Goal: Transaction & Acquisition: Purchase product/service

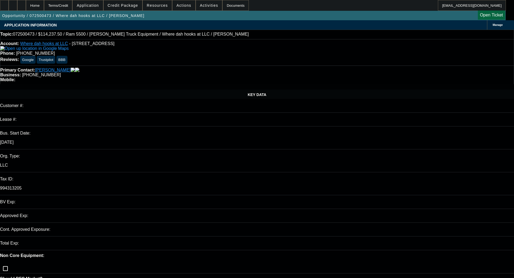
select select "0"
select select "2"
select select "0.1"
select select "4"
select select "0"
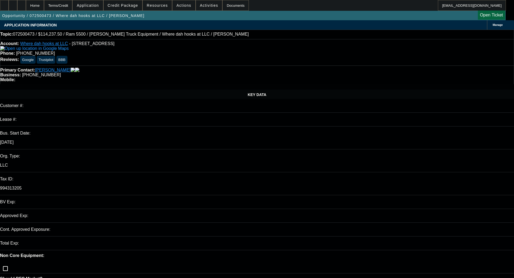
select select "2"
select select "0"
select select "6"
select select "0"
select select "2"
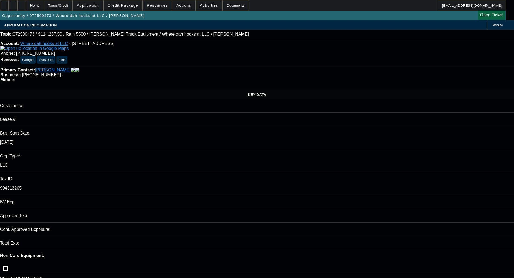
select select "0.1"
select select "4"
select select "0"
select select "2"
select select "0.1"
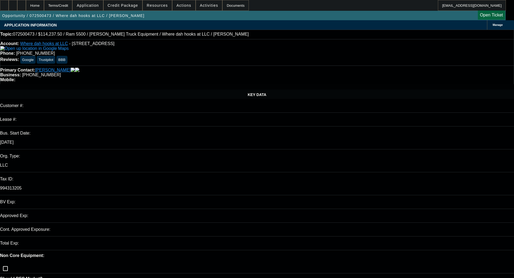
select select "4"
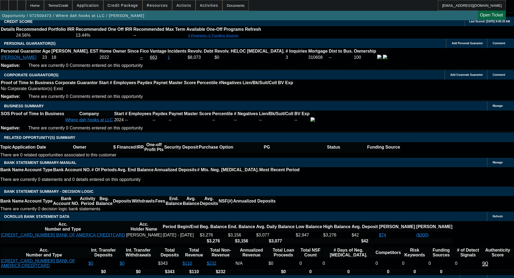
scroll to position [767, 0]
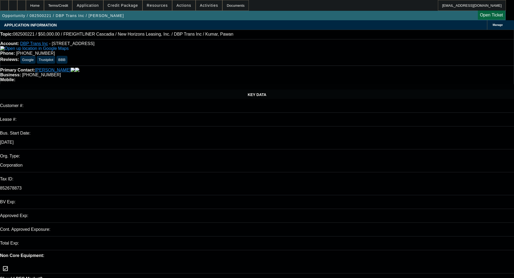
select select "0"
select select "2"
select select "0.1"
select select "4"
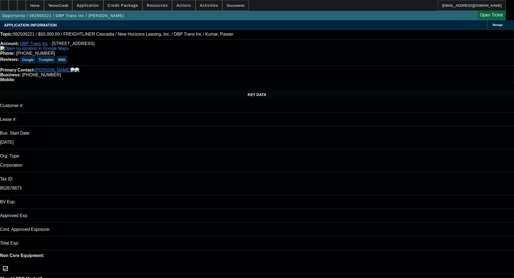
select select "0"
select select "2"
select select "0.1"
select select "4"
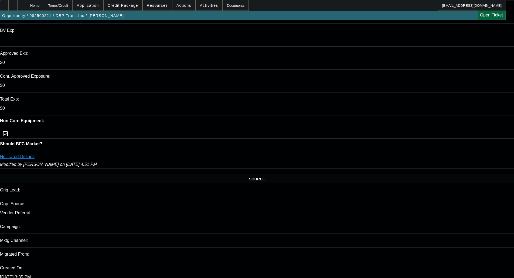
scroll to position [135, 0]
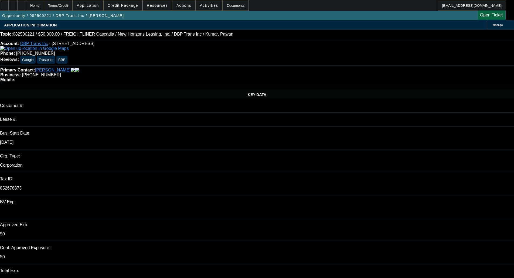
scroll to position [45, 0]
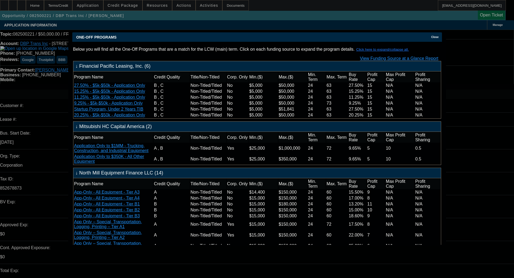
click at [433, 36] on span "Close" at bounding box center [434, 37] width 7 height 3
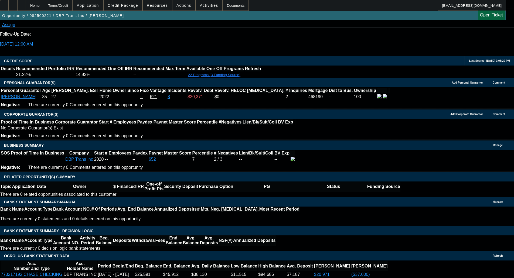
scroll to position [728, 0]
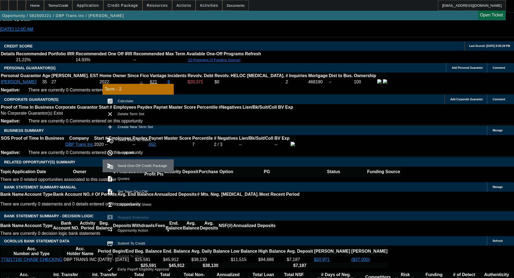
click at [152, 167] on span "Send One-Off Credit Package" at bounding box center [142, 166] width 49 height 4
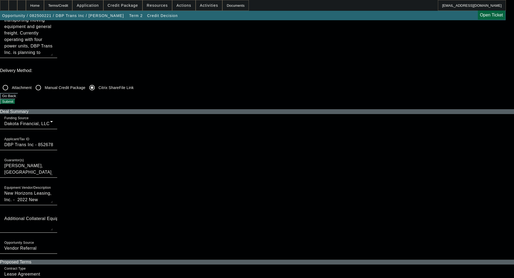
scroll to position [162, 0]
checkbox input "true"
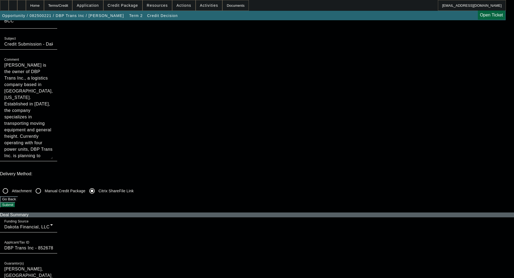
scroll to position [0, 0]
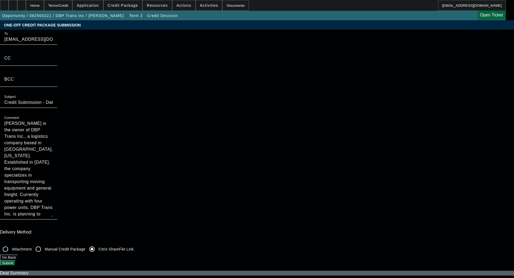
click at [15, 260] on button "Submit" at bounding box center [7, 263] width 15 height 6
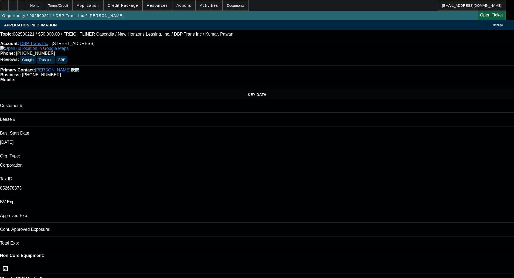
select select "0"
select select "2"
select select "0.1"
select select "4"
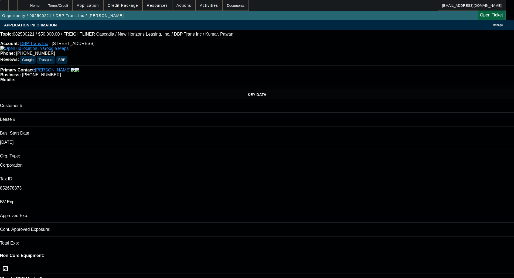
select select "0"
select select "2"
select select "0.1"
select select "4"
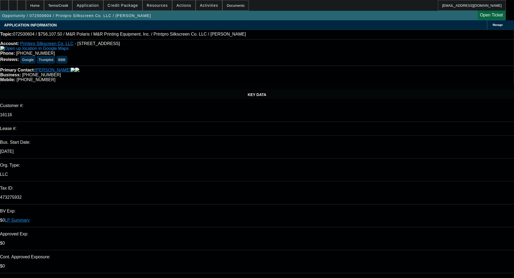
select select "0"
select select "2"
select select "0"
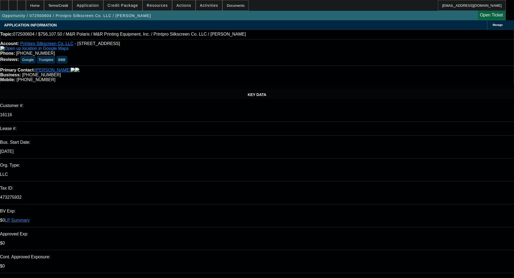
select select "0"
select select "2"
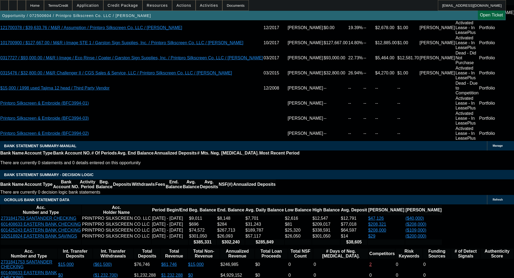
scroll to position [990, 0]
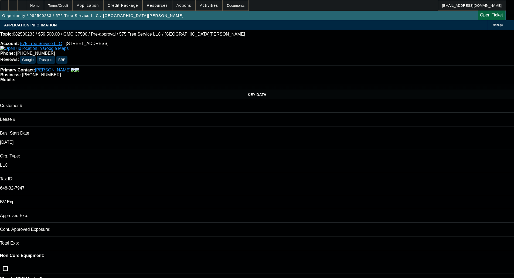
select select "0"
select select "6"
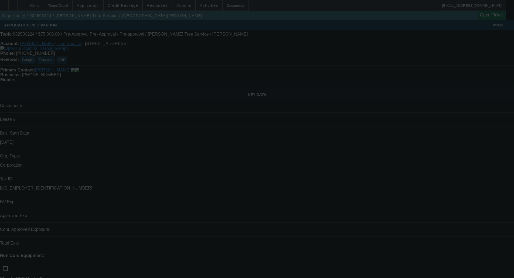
select select "0"
select select "3"
select select "0"
select select "6"
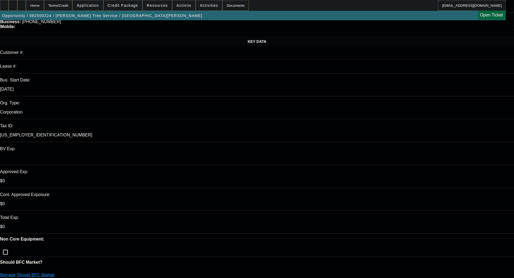
scroll to position [54, 0]
click at [54, 272] on link "Manage Should BFC Market" at bounding box center [27, 274] width 54 height 5
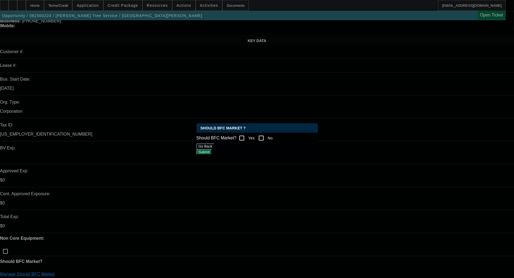
click at [247, 135] on input "Yes" at bounding box center [241, 138] width 11 height 11
checkbox input "true"
click at [288, 155] on div "Should BFC Market ? Should BFC Market? Yes No Go Back Submit" at bounding box center [256, 139] width 121 height 32
click at [212, 153] on button "Submit" at bounding box center [203, 152] width 15 height 6
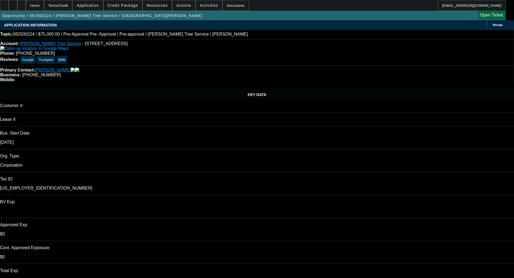
click at [136, 8] on span at bounding box center [123, 5] width 39 height 13
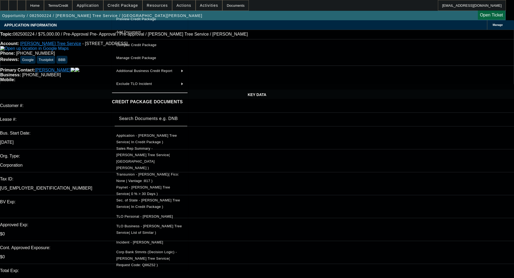
click at [152, 18] on span "Preview Credit Package" at bounding box center [136, 19] width 40 height 4
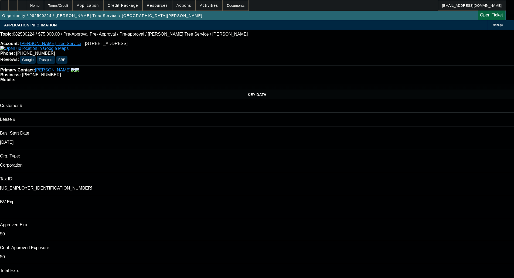
click at [131, 7] on span "Credit Package" at bounding box center [123, 5] width 30 height 4
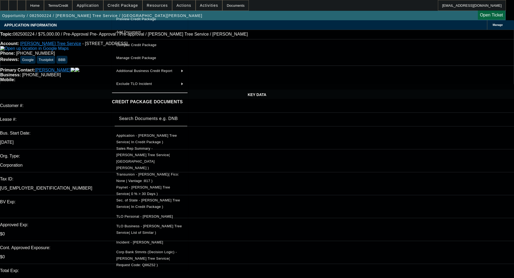
click at [147, 61] on span "Manage Credit Package" at bounding box center [149, 58] width 67 height 6
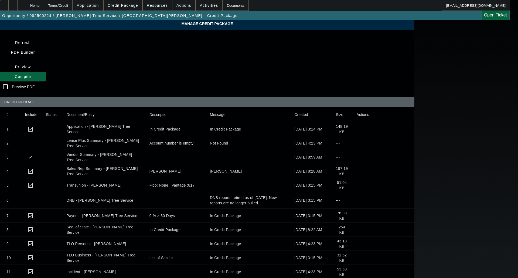
click at [356, 258] on icon at bounding box center [356, 258] width 0 height 0
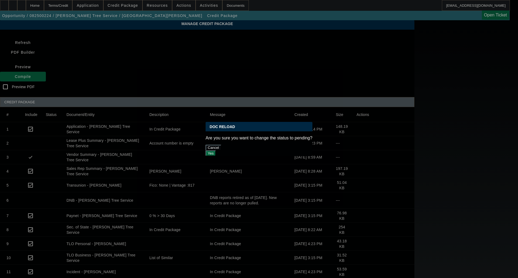
click at [216, 150] on button "Yes" at bounding box center [210, 153] width 10 height 6
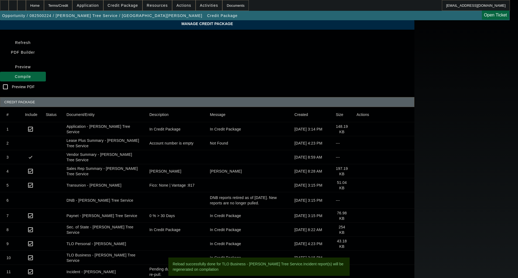
click at [46, 70] on span at bounding box center [23, 76] width 46 height 13
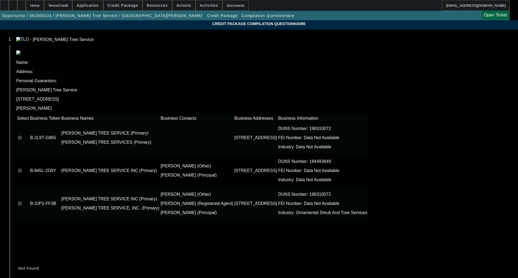
click at [22, 136] on input "checkbox" at bounding box center [20, 138] width 4 height 4
checkbox input "true"
click at [22, 169] on input "checkbox" at bounding box center [20, 171] width 4 height 4
checkbox input "true"
click at [22, 202] on input "checkbox" at bounding box center [20, 204] width 4 height 4
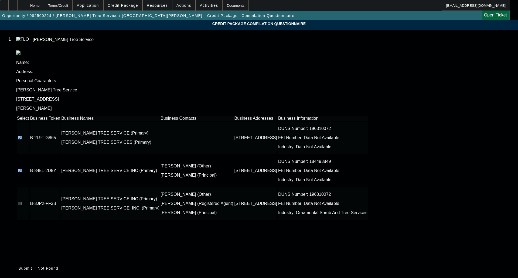
checkbox input "true"
click at [32, 266] on span "Submit" at bounding box center [25, 268] width 14 height 4
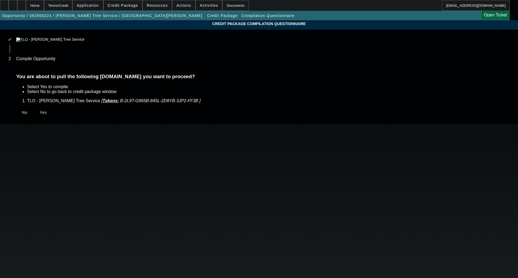
click at [52, 118] on span at bounding box center [43, 112] width 17 height 13
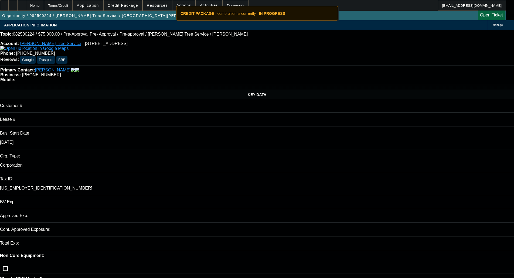
select select "0"
select select "3"
select select "0"
select select "6"
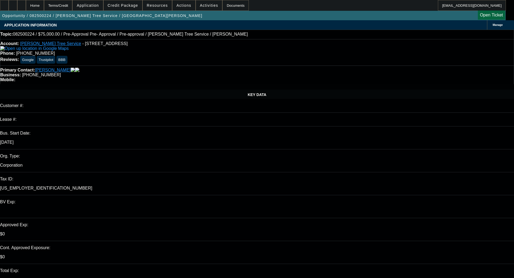
type textarea "OLDER BUCKET - OKAY TO SELL"
click at [129, 7] on span "Credit Package" at bounding box center [123, 5] width 30 height 4
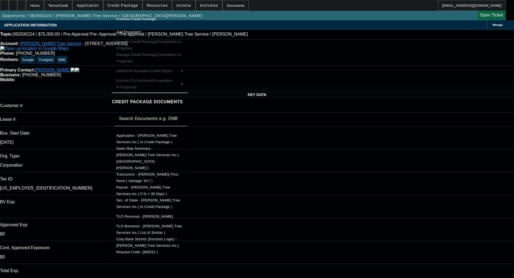
click at [147, 237] on span "Corp Bank Stmnts (Decision Logic) - Cortes Tree Services Inc.( Request Code: Q8…" at bounding box center [147, 245] width 63 height 17
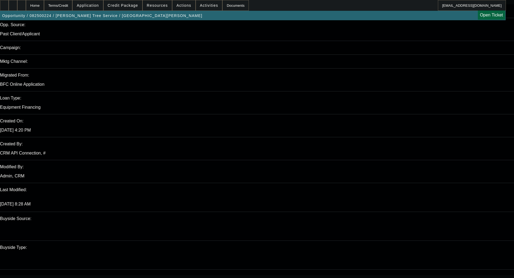
scroll to position [323, 0]
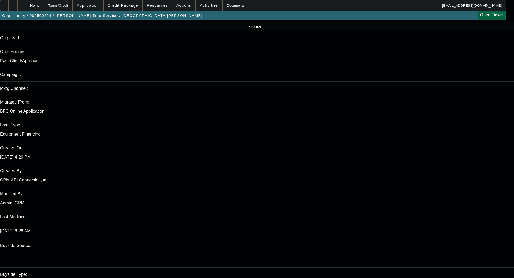
type textarea "c"
type textarea "CHECKING ACCOUNT -3337 IS FOR A DIFFERENT BUSINESS BEAVER MULCH INC. WHO ARE NO…"
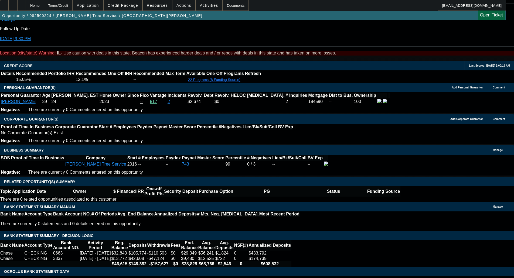
scroll to position [728, 0]
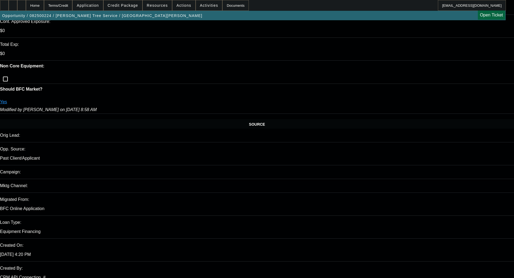
scroll to position [135, 0]
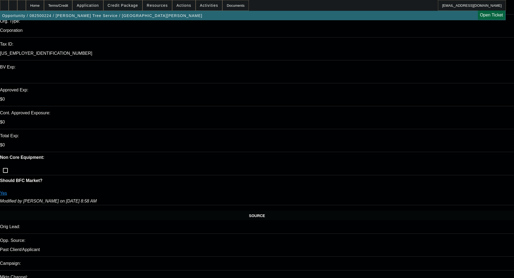
click at [134, 1] on span at bounding box center [123, 5] width 39 height 13
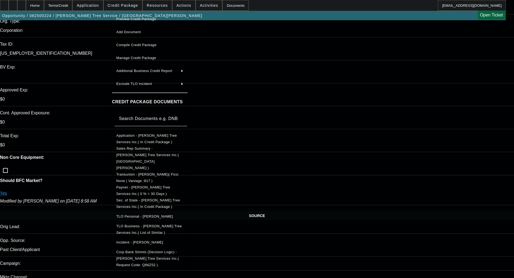
click at [143, 214] on span "TLO Personal - Castillo, Lucio" at bounding box center [144, 216] width 57 height 4
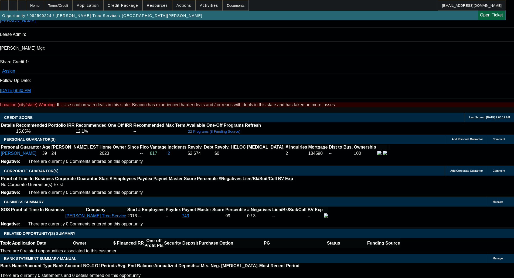
scroll to position [701, 0]
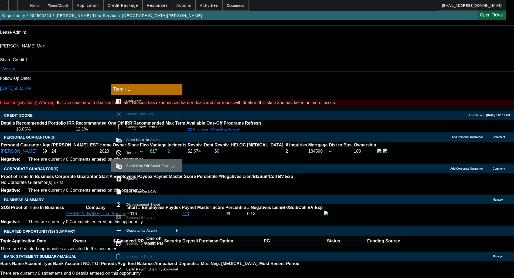
click at [148, 169] on span "Send One-Off Credit Package" at bounding box center [152, 166] width 52 height 6
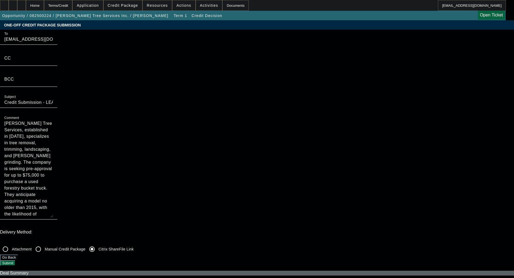
click at [15, 260] on button "Submit" at bounding box center [7, 263] width 15 height 6
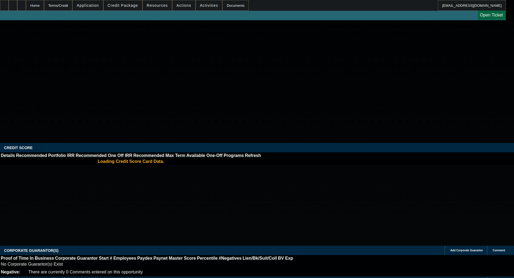
select select "0"
select select "3"
select select "0"
select select "6"
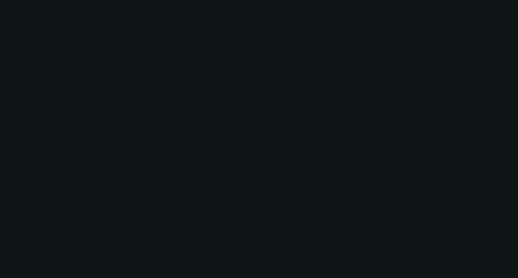
select select "0"
select select "6"
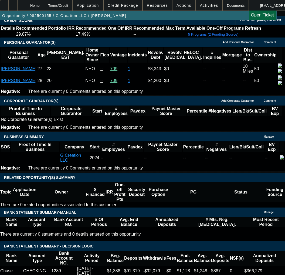
scroll to position [943, 0]
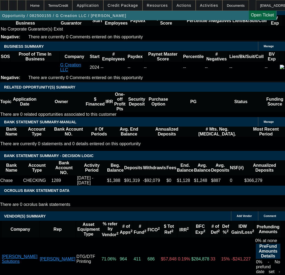
select select "9"
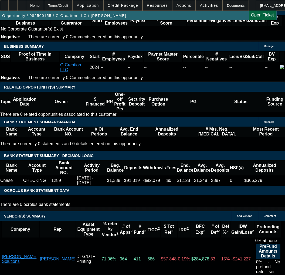
scroll to position [0, 0]
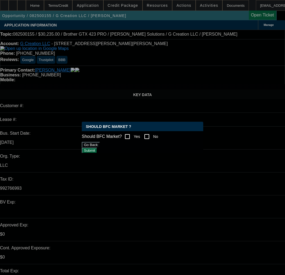
type input "11/9/2025"
click at [213, 168] on div at bounding box center [142, 137] width 285 height 275
click at [100, 146] on button "Go Back" at bounding box center [91, 145] width 18 height 6
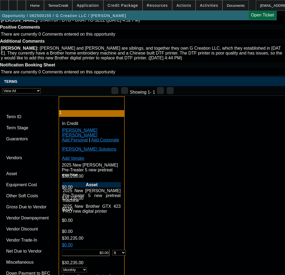
scroll to position [1294, 0]
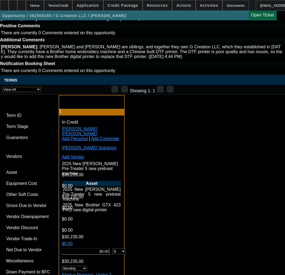
paste input "0000240227,"
type input "0000240227"
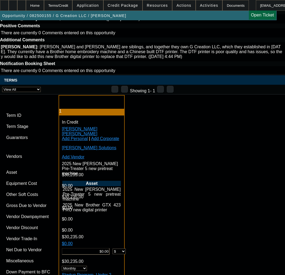
paste input "240227"
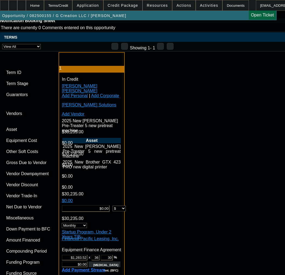
scroll to position [1456, 0]
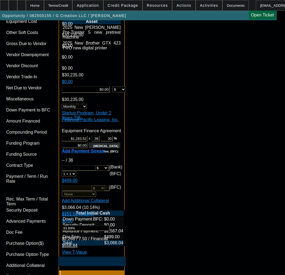
type input "240227"
type input "11/5/2025"
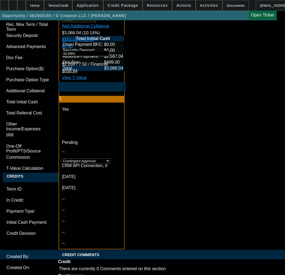
scroll to position [1671, 0]
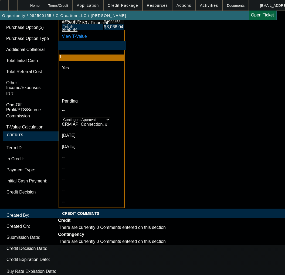
type input "11/5/2025"
paste textarea "Amount: $30,235.00 Approved Term: 36 months"
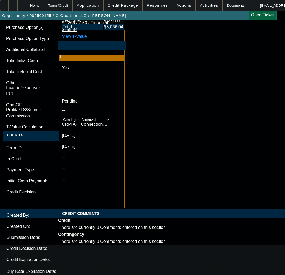
type textarea "APPROVED BY FINPAC - Amount: $30,235.00; Approved Term: 36 months; Approved Pri…"
paste textarea "Equipment Invoice"
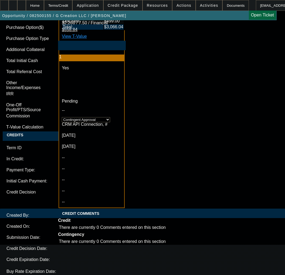
paste textarea "atisfactory review of the following: Copy of the PGs Permanent Resident Card (G…"
drag, startPoint x: 146, startPoint y: 200, endPoint x: 74, endPoint y: 176, distance: 76.1
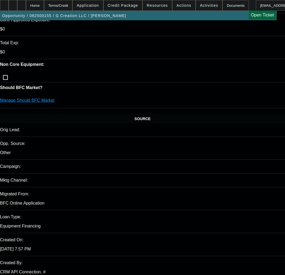
scroll to position [189, 0]
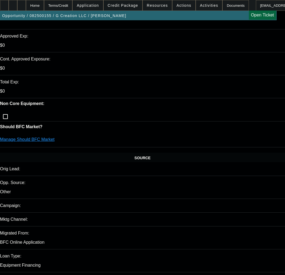
type textarea "CONTINGENT ON Equipment Invoice; Proof of permanent residency, or proof of temp…"
click at [123, 8] on span at bounding box center [123, 5] width 39 height 13
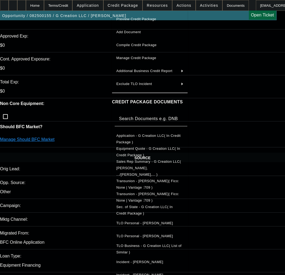
click at [144, 136] on span "Application - G Creation LLC( In Credit Package )" at bounding box center [148, 138] width 64 height 11
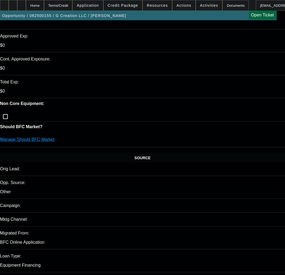
click at [125, 8] on span at bounding box center [123, 5] width 39 height 13
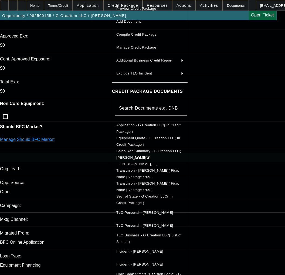
click at [143, 210] on span "TLO Personal - Gomez, Karen" at bounding box center [144, 212] width 57 height 4
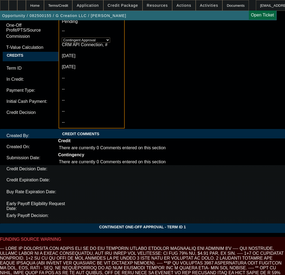
scroll to position [1752, 0]
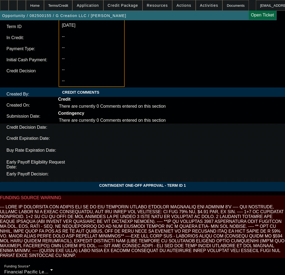
scroll to position [1850, 0]
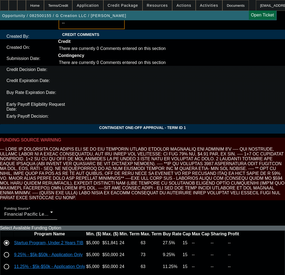
type input "05:10"
click at [72, 120] on span "8" at bounding box center [74, 121] width 10 height 10
type input "8/8/2025"
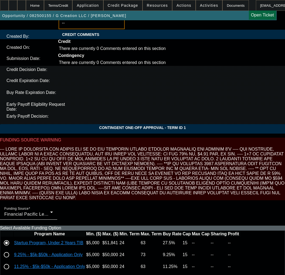
click at [75, 165] on span "8" at bounding box center [74, 163] width 10 height 10
type input "8/8/2025"
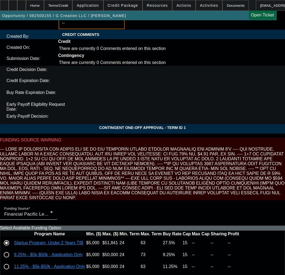
type input "04:57"
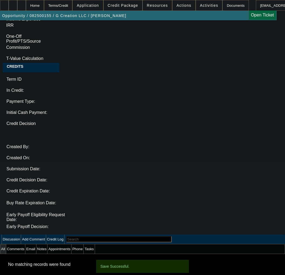
select select "0"
select select "6"
select select "0"
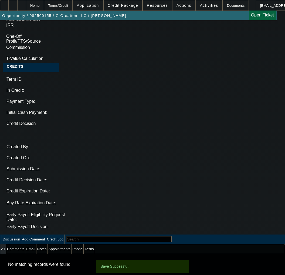
select select "0"
select select "6"
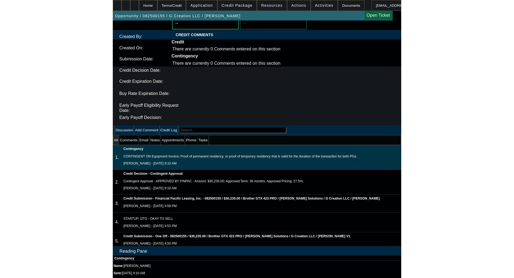
scroll to position [0, 0]
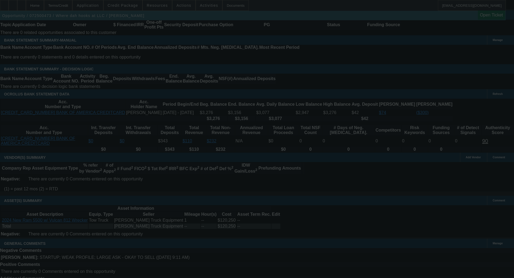
scroll to position [881, 0]
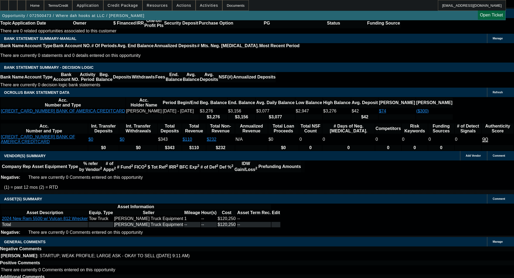
select select "0"
select select "2"
select select "0.1"
select select "4"
select select "0"
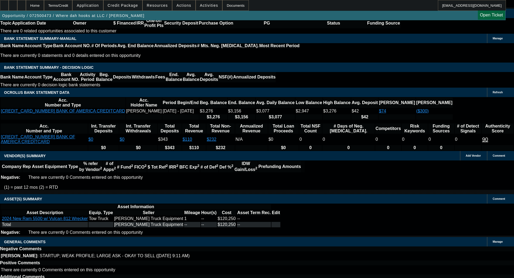
select select "2"
select select "0"
select select "6"
select select "0"
select select "2"
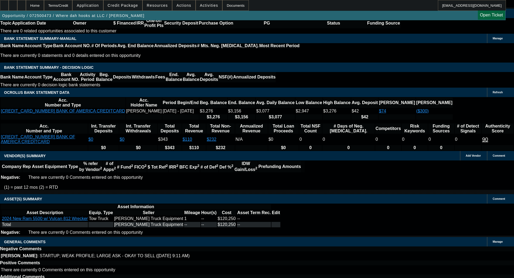
select select "0.1"
select select "4"
select select "0"
select select "2"
select select "0.1"
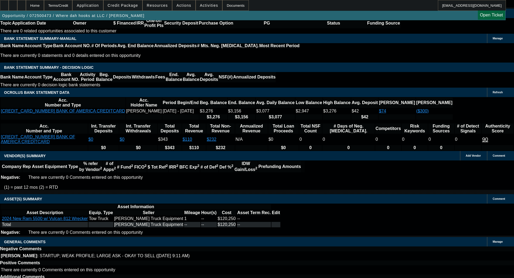
select select "4"
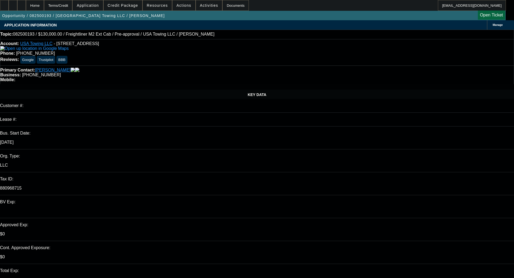
select select "0"
select select "3"
select select "0.1"
select select "4"
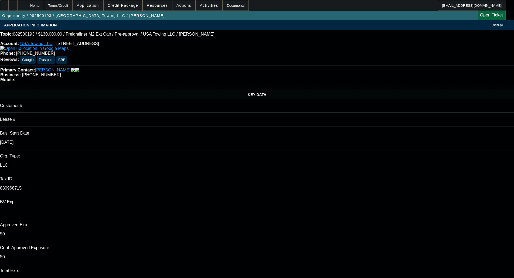
select select "0"
select select "0.1"
select select "4"
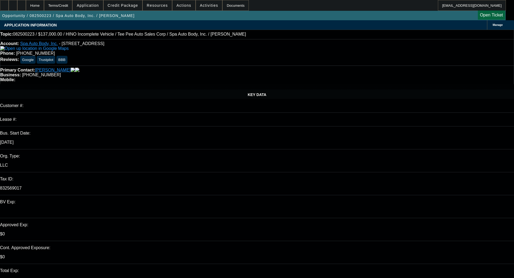
select select "0"
select select "0.1"
select select "4"
click at [129, 4] on span "Credit Package" at bounding box center [123, 5] width 30 height 4
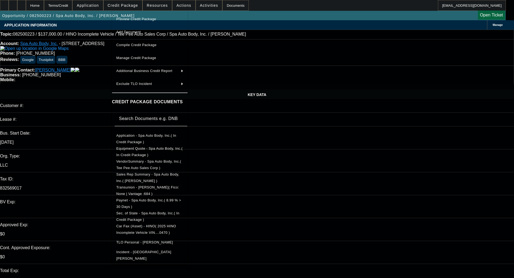
click at [132, 19] on span "Preview Credit Package" at bounding box center [136, 19] width 40 height 4
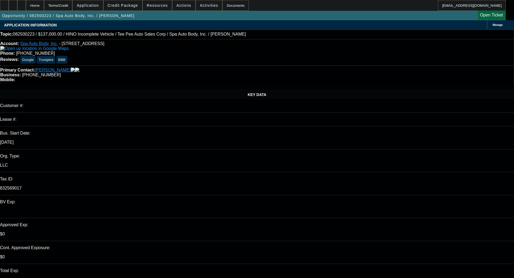
click at [487, 22] on div "Manage" at bounding box center [500, 24] width 27 height 9
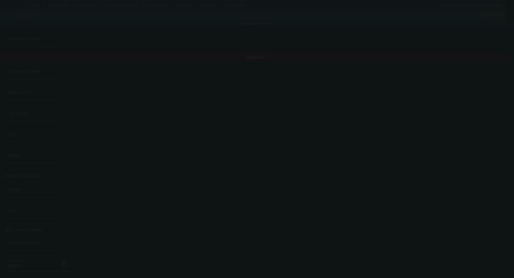
type input "Spa Auto Body, Inc."
type input "10 Alexander Ave"
type input "11520"
type input "Freeport"
type input "(516) 377-7900"
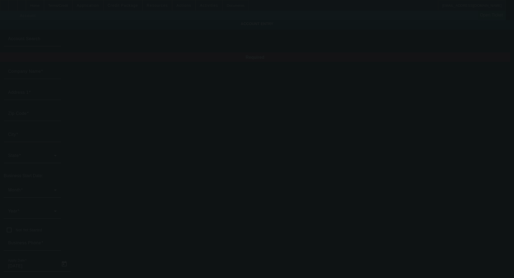
type input "832569017"
type input "Towing"
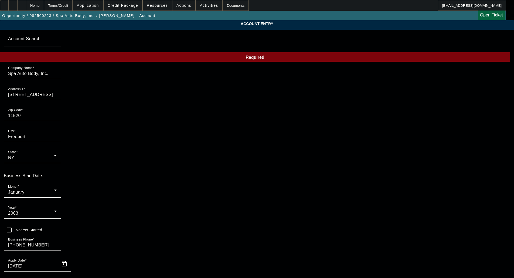
type input "8/8/2025"
click at [54, 210] on div "2003" at bounding box center [31, 213] width 46 height 6
click at [193, 212] on span "2018" at bounding box center [192, 211] width 10 height 6
click at [57, 182] on div "Month January" at bounding box center [32, 189] width 49 height 15
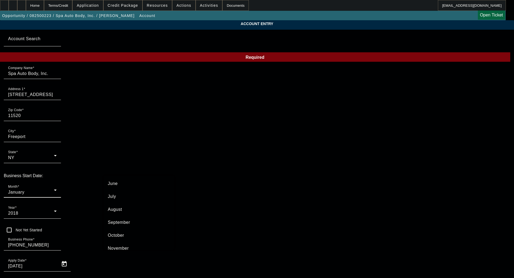
scroll to position [81, 0]
click at [118, 230] on span "October" at bounding box center [116, 232] width 16 height 6
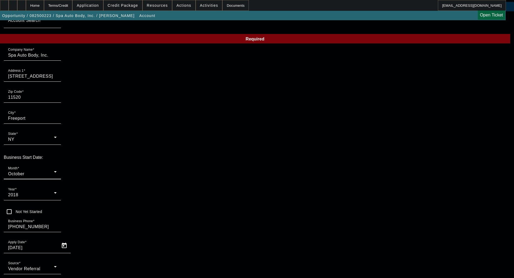
scroll to position [40, 0]
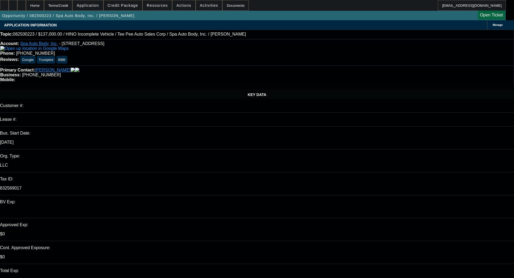
select select "0"
select select "0.1"
select select "4"
select select "0"
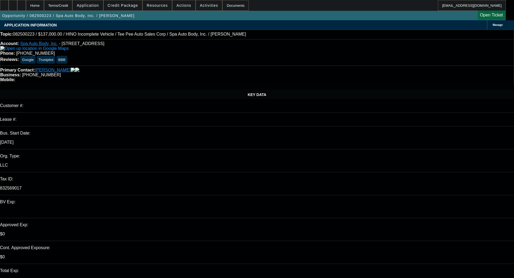
select select "0"
select select "0.1"
select select "4"
click at [126, 7] on span "Credit Package" at bounding box center [123, 5] width 30 height 4
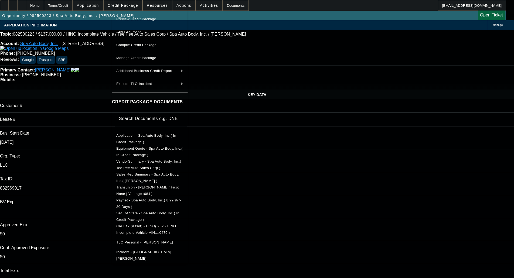
click at [155, 227] on span "Car Fax (Asset) - HINO( 2025 HINO Incomplete Vehicle VIN....0470 )" at bounding box center [146, 229] width 60 height 11
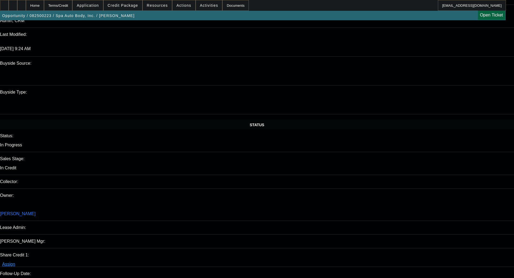
scroll to position [485, 0]
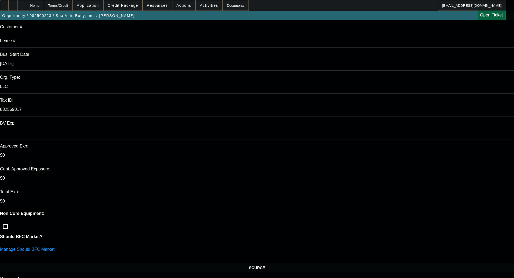
scroll to position [81, 0]
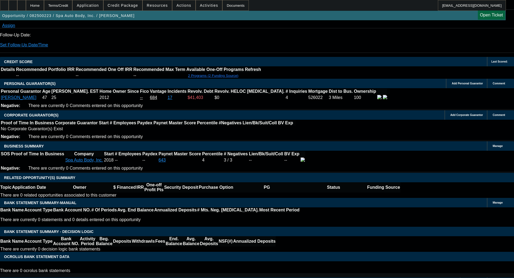
scroll to position [694, 0]
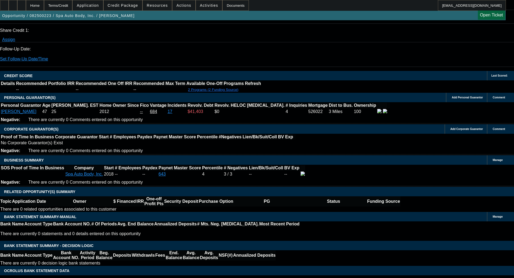
type textarea "WRITEOFF ON PAYNET FROM RELATED BIZ; LOW PAYNET; HIGH REV - OKAY TO SELL"
click at [369, 20] on div "Opportunity / 082500223 / Spa Auto Body, Inc. / Cardona, Jose Open Ticket" at bounding box center [252, 15] width 505 height 9
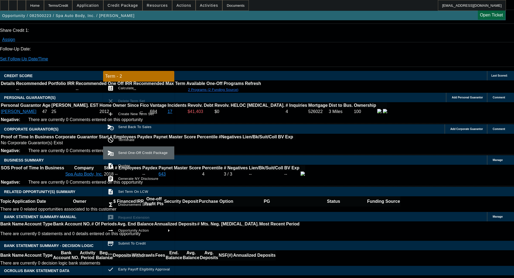
click at [126, 154] on span "Send One-Off Credit Package" at bounding box center [142, 153] width 49 height 4
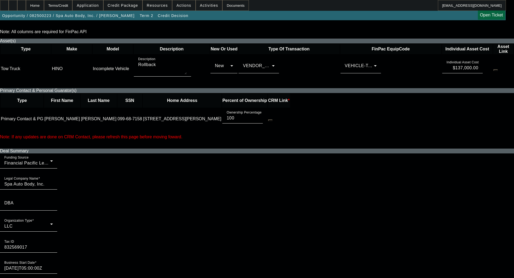
scroll to position [243, 0]
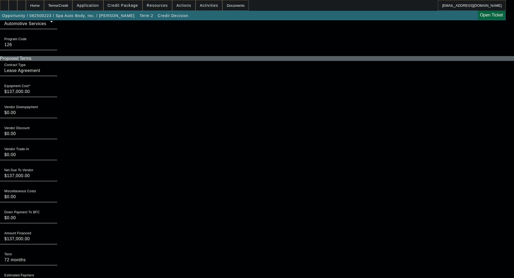
scroll to position [701, 0]
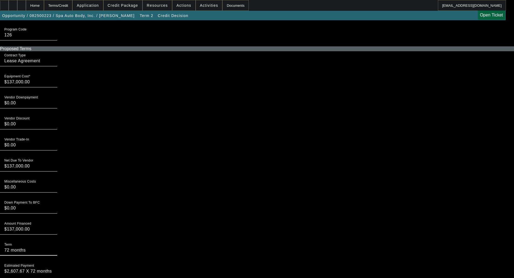
drag, startPoint x: 116, startPoint y: 160, endPoint x: 105, endPoint y: 157, distance: 11.1
click at [105, 240] on div "Term 72 months" at bounding box center [257, 250] width 514 height 21
type input "60 months"
click at [53, 268] on textarea "$2,607.67 X 72 months" at bounding box center [28, 274] width 49 height 13
type textarea "$2,607.67 X 60 months"
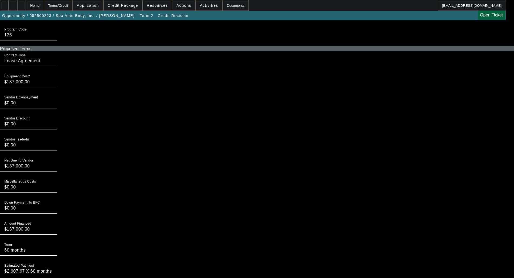
click at [345, 161] on div "Deal Summary Funding Source Financial Pacific Leasing, Inc. Legal Company Name …" at bounding box center [257, 114] width 514 height 843
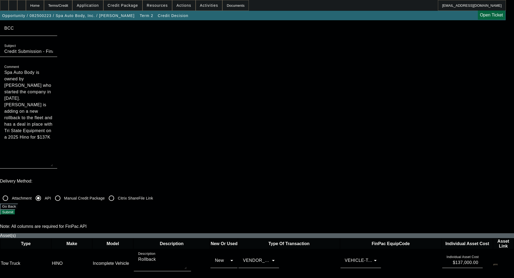
scroll to position [27, 0]
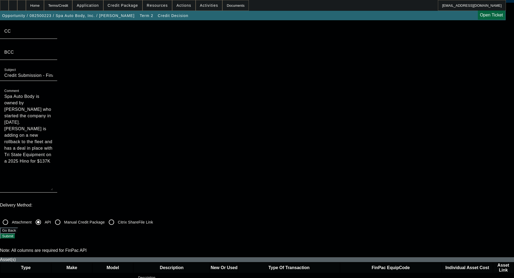
click at [15, 233] on button "Submit" at bounding box center [7, 236] width 15 height 6
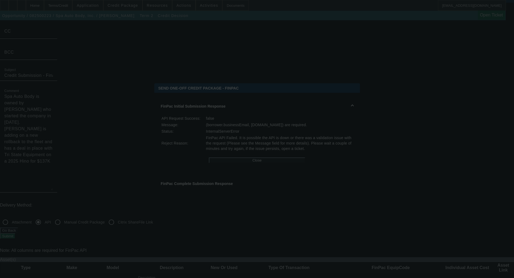
scroll to position [0, 0]
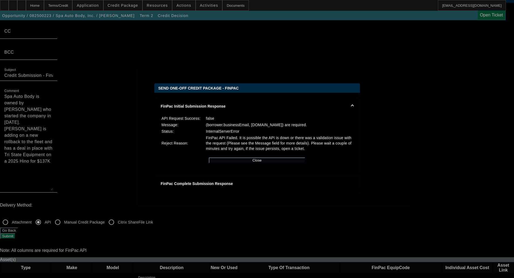
click at [6, 133] on div at bounding box center [257, 139] width 514 height 278
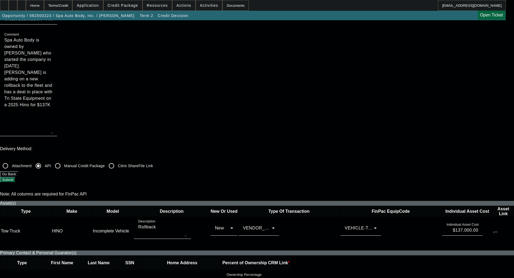
scroll to position [189, 0]
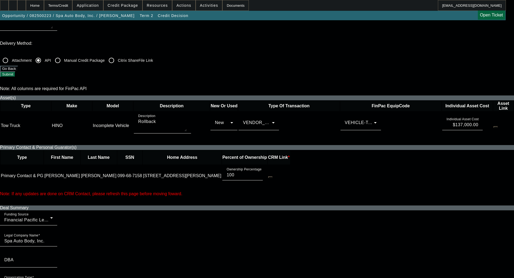
click at [71, 4] on div "Terms/Credit" at bounding box center [58, 5] width 29 height 11
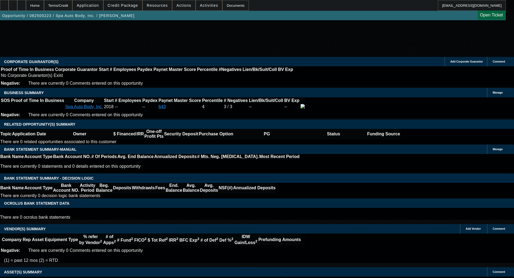
select select "0"
select select "0.1"
select select "4"
select select "0"
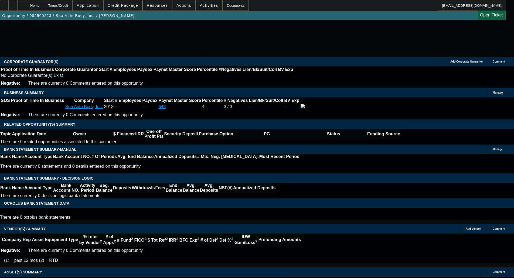
select select "0"
select select "0.1"
select select "4"
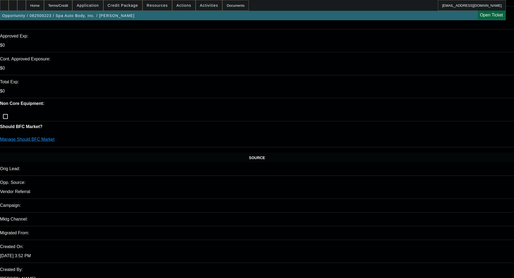
scroll to position [639, 0]
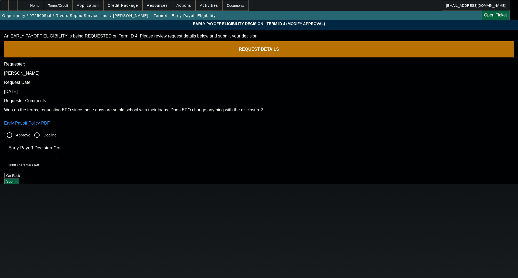
click at [15, 130] on input "Approve" at bounding box center [9, 135] width 11 height 11
radio input "true"
click at [57, 147] on textarea "Early Payoff Decision Comment" at bounding box center [32, 153] width 49 height 13
type textarea "OKAY FOR SERVICED EBO. I'M NOT SURE ABOUT ANY EFFECT WITH THE DISCLOSURE, MAYBE…"
click at [19, 178] on button "Submit" at bounding box center [11, 181] width 15 height 6
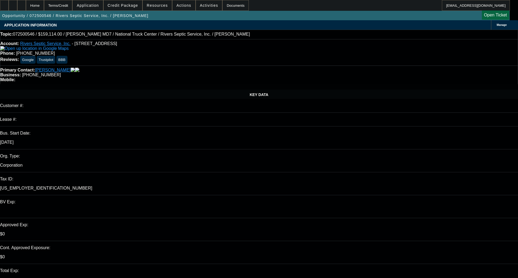
select select "0"
select select "6"
select select "0"
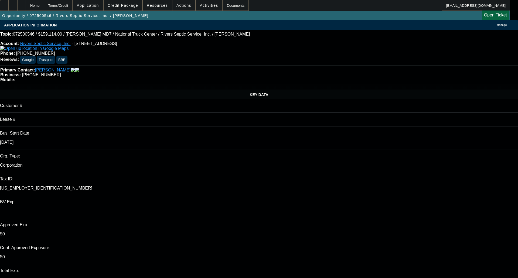
select select "2"
select select "0"
select select "6"
select select "0"
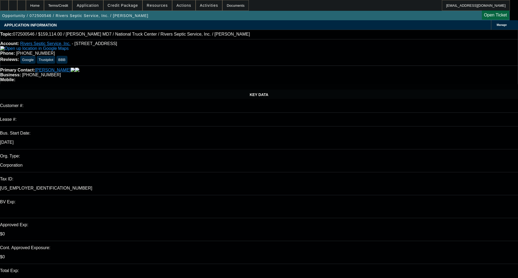
select select "2"
select select "0"
select select "6"
select select "0"
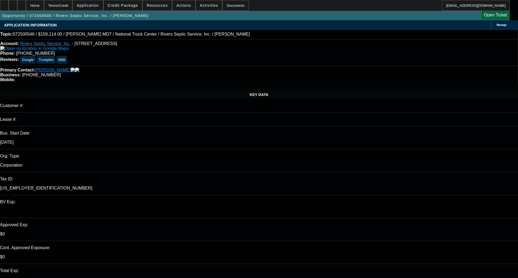
select select "2"
select select "0"
select select "6"
select select "0"
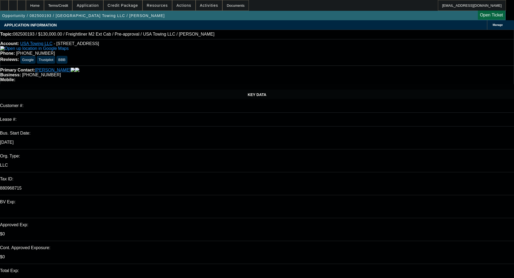
select select "0"
select select "3"
select select "0.1"
select select "4"
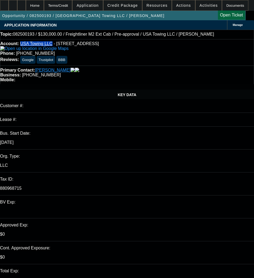
drag, startPoint x: 25, startPoint y: 42, endPoint x: 50, endPoint y: 44, distance: 26.0
click at [50, 44] on div "Account: [GEOGRAPHIC_DATA] Towing LLC - [STREET_ADDRESS] Phone: [PHONE_NUMBER] …" at bounding box center [127, 52] width 254 height 26
copy link "USA Towing LLC"
click at [63, 186] on p "880968715" at bounding box center [127, 188] width 254 height 5
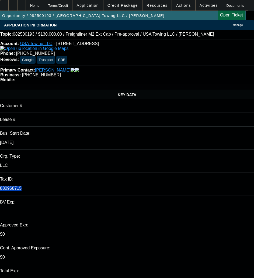
copy p "880968715"
drag, startPoint x: 159, startPoint y: 46, endPoint x: 144, endPoint y: 47, distance: 14.9
click at [144, 47] on div "Account: [GEOGRAPHIC_DATA] Towing LLC - [STREET_ADDRESS] Phone: [PHONE_NUMBER] …" at bounding box center [127, 52] width 254 height 26
copy span "[PHONE_NUMBER]"
click at [176, 57] on div "Account: [GEOGRAPHIC_DATA] Towing LLC - [STREET_ADDRESS] Phone: [PHONE_NUMBER] …" at bounding box center [127, 52] width 254 height 26
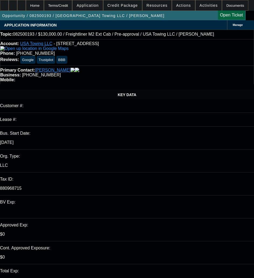
click at [117, 3] on span "Credit Package" at bounding box center [123, 5] width 30 height 4
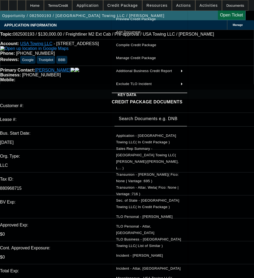
click at [157, 135] on span "Application - USA Towing LLC( In Credit Package )" at bounding box center [149, 138] width 67 height 13
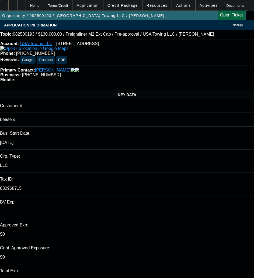
click at [60, 46] on span "- 10358 N 58th Dr, Glendale, AZ 85302" at bounding box center [76, 43] width 45 height 5
drag, startPoint x: 60, startPoint y: 46, endPoint x: 79, endPoint y: 45, distance: 19.1
click at [79, 45] on span "- 10358 N 58th Dr, Glendale, AZ 85302" at bounding box center [76, 43] width 45 height 5
copy span "10358 N 58th Dr,"
click at [121, 7] on span "Credit Package" at bounding box center [123, 5] width 30 height 4
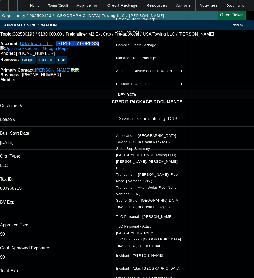
click at [129, 141] on button "Application - USA Towing LLC( In Credit Package )" at bounding box center [149, 138] width 75 height 13
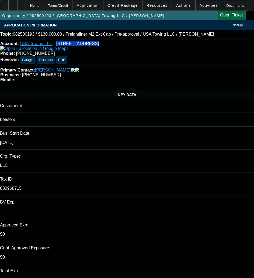
click at [128, 8] on span at bounding box center [123, 5] width 39 height 13
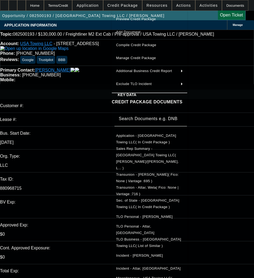
click at [93, 100] on div at bounding box center [127, 139] width 254 height 278
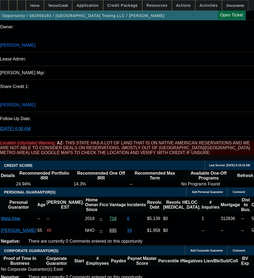
scroll to position [566, 0]
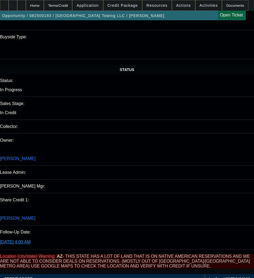
drag, startPoint x: 19, startPoint y: 114, endPoint x: 99, endPoint y: 115, distance: 79.3
copy tr "New Freightliner M2 Ext Cab Tow Truck"
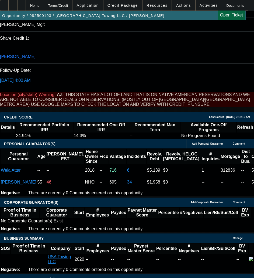
scroll to position [728, 0]
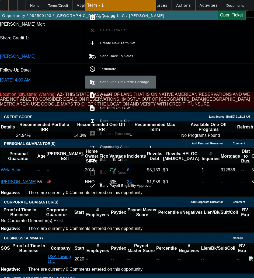
click at [122, 80] on span "Send One-Off Credit Package" at bounding box center [124, 82] width 49 height 4
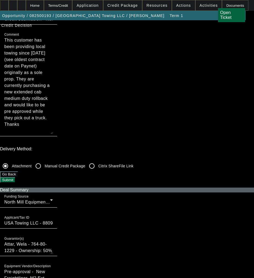
scroll to position [135, 0]
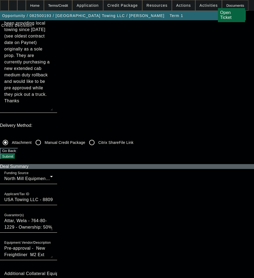
scroll to position [0, 0]
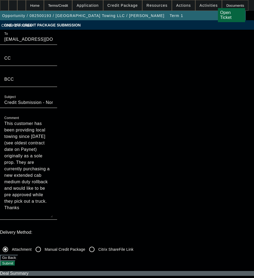
click at [53, 120] on textarea "This customer has been providing local towing since 2020 (see oldest contract d…" at bounding box center [28, 168] width 49 height 97
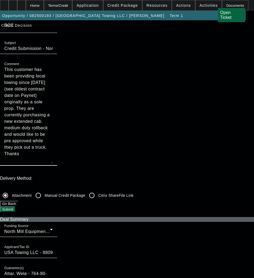
scroll to position [108, 0]
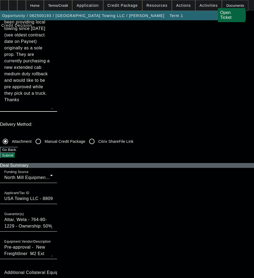
checkbox input "true"
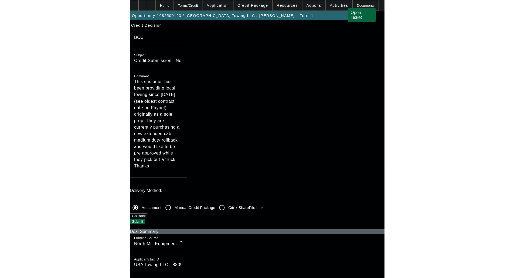
scroll to position [0, 0]
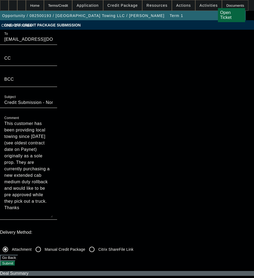
click at [15, 260] on button "Submit" at bounding box center [7, 263] width 15 height 6
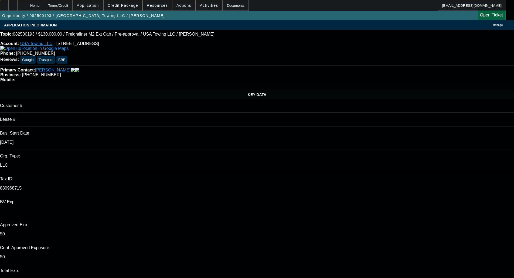
select select "0"
select select "3"
select select "0.1"
select select "4"
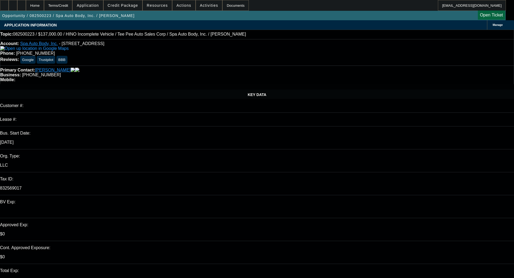
select select "0"
select select "0.1"
select select "4"
select select "0"
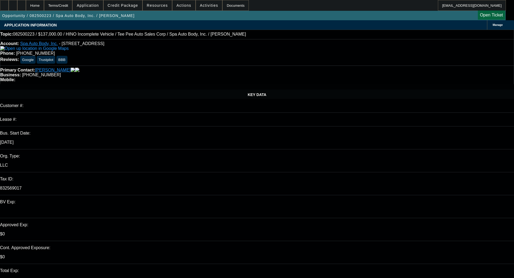
select select "0"
select select "0.1"
select select "4"
click at [39, 45] on link "Spa Auto Body, Inc." at bounding box center [38, 43] width 37 height 5
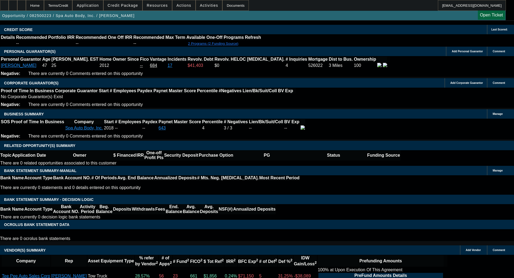
scroll to position [674, 0]
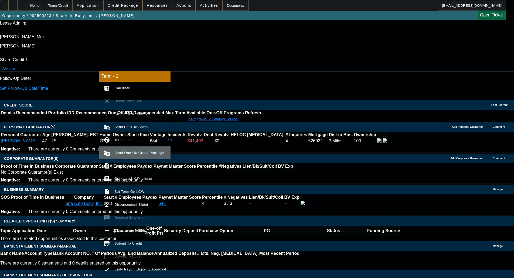
click at [123, 154] on span "Send One-Off Credit Package" at bounding box center [138, 153] width 49 height 4
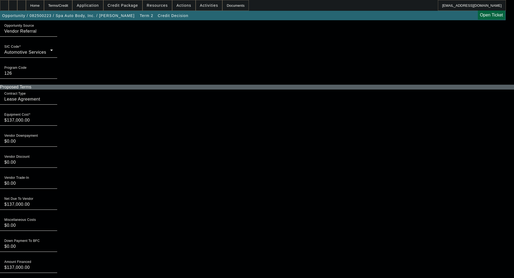
scroll to position [674, 0]
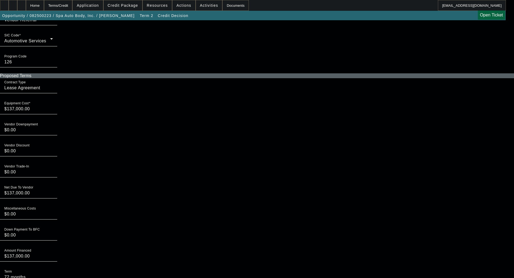
drag, startPoint x: 115, startPoint y: 189, endPoint x: 109, endPoint y: 188, distance: 5.5
click at [57, 267] on div "Term 72 months" at bounding box center [28, 274] width 57 height 15
type input "60 months"
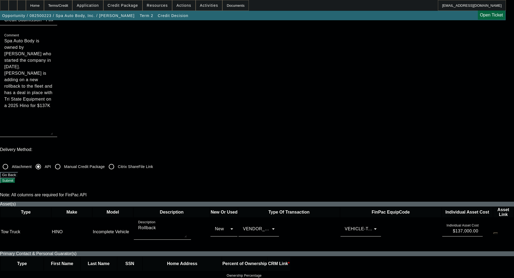
scroll to position [81, 0]
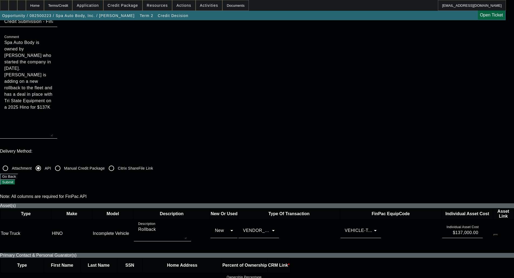
type textarea "$2,607.67 X 60 months"
click at [15, 179] on button "Submit" at bounding box center [7, 182] width 15 height 6
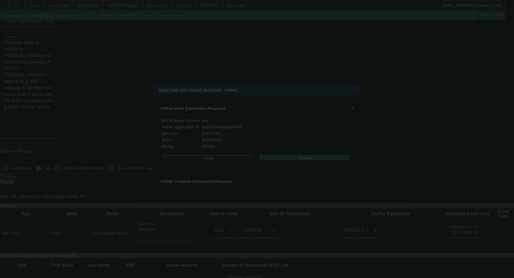
scroll to position [0, 0]
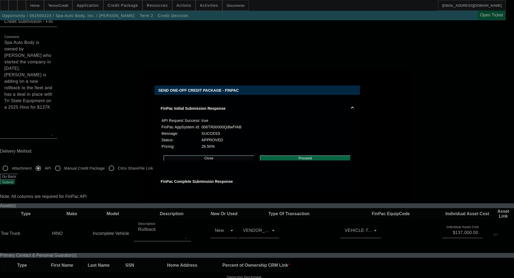
click at [26, 78] on div at bounding box center [257, 139] width 514 height 278
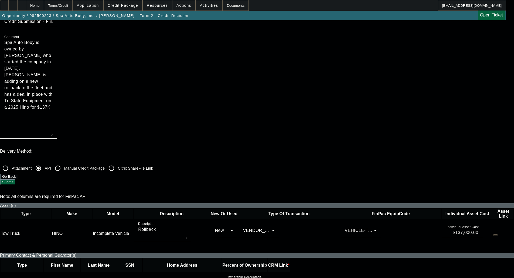
scroll to position [81, 0]
click at [57, 5] on div "Terms/Credit" at bounding box center [58, 5] width 29 height 11
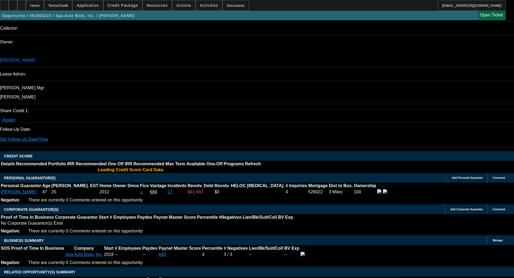
select select "0"
select select "0.1"
select select "4"
select select "0"
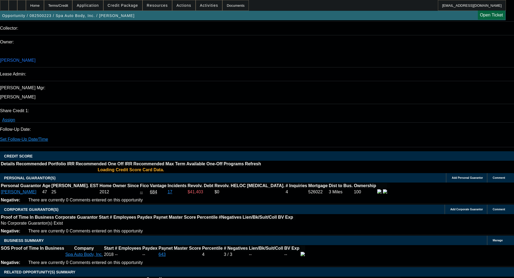
select select "0"
select select "0.1"
select select "4"
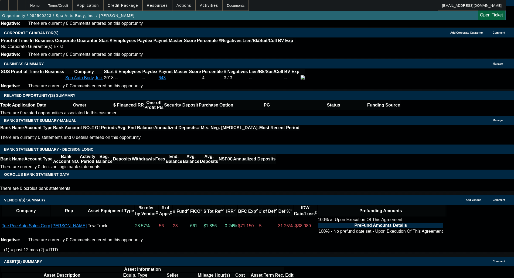
scroll to position [801, 0]
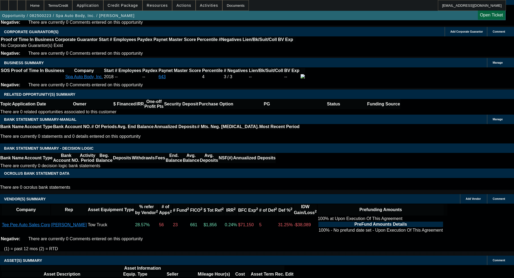
select select "6"
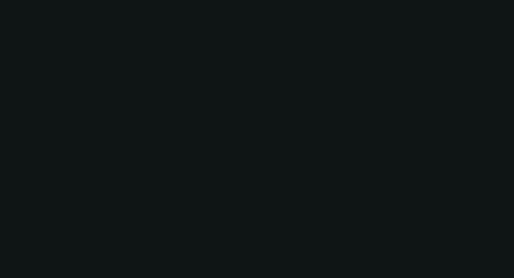
scroll to position [0, 0]
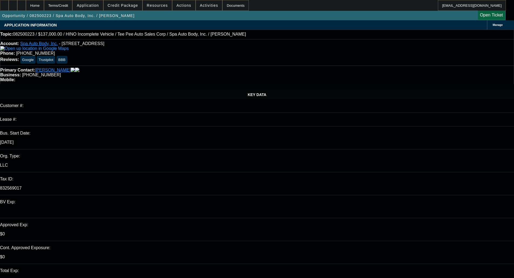
type textarea "I'm gonna send back, it previewed at 27.5%, from your note, I don't think that …"
checkbox input "true"
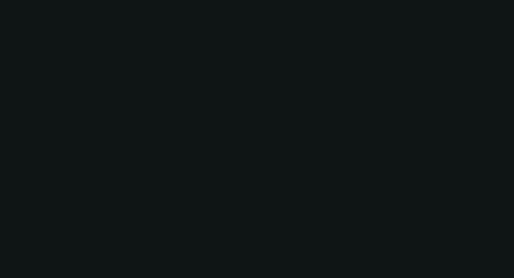
select select "0"
select select "0.1"
select select "4"
select select "0"
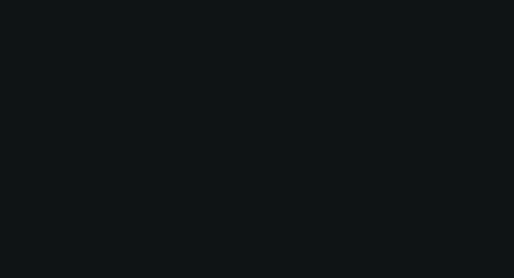
select select "0"
select select "0.1"
select select "4"
select select "0"
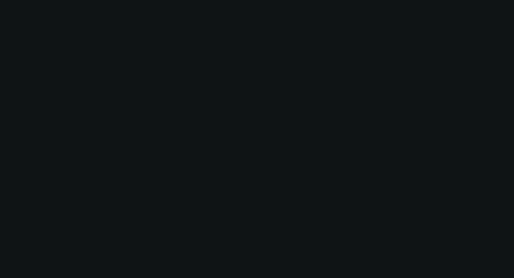
select select "0.1"
select select "4"
select select "0"
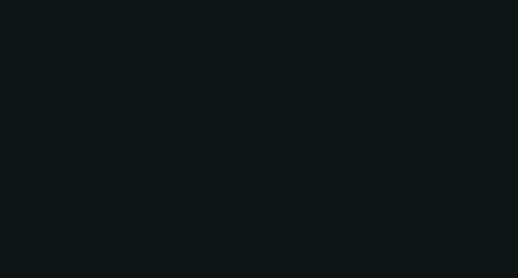
select select "6"
select select "0"
select select "6"
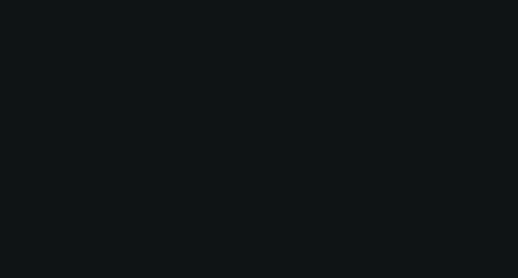
select select "0"
select select "6"
select select "0"
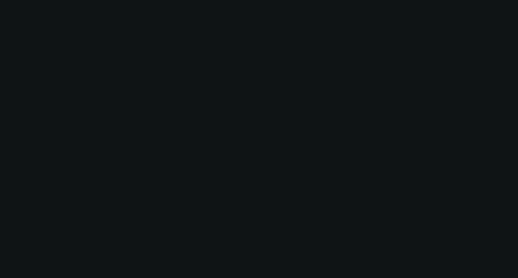
select select "0"
select select "0.1"
select select "4"
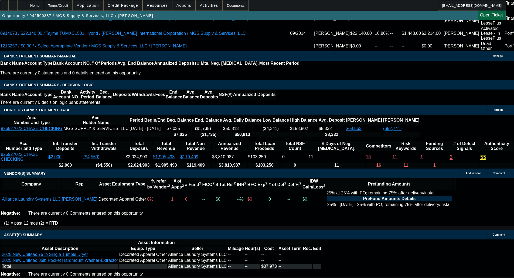
scroll to position [1136, 0]
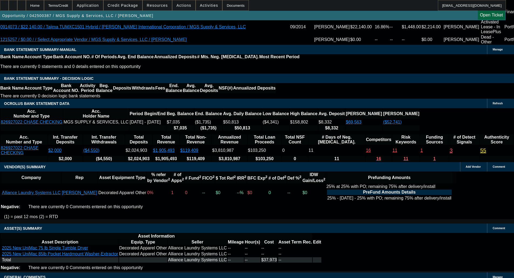
select select "4"
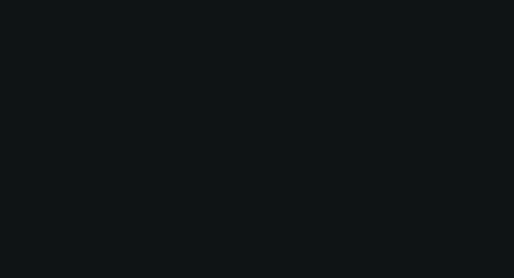
scroll to position [0, 0]
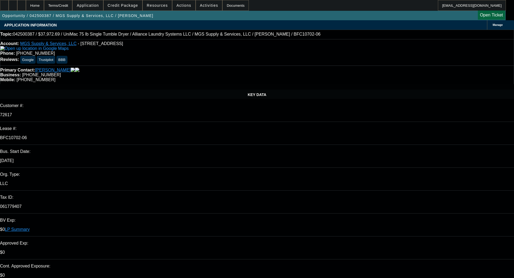
type input "09:34"
click at [416, 201] on span "8" at bounding box center [416, 199] width 10 height 10
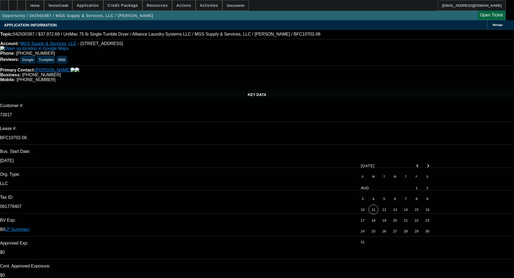
type input "8/8/2025"
type input "09:31"
type textarea "d"
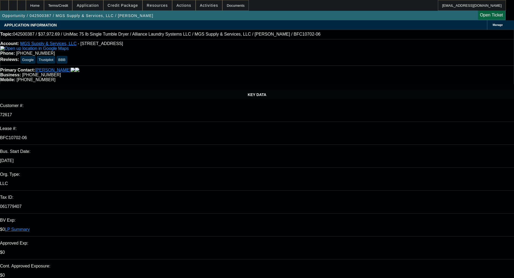
paste textarea "Thank you for the opportunity to work with you and your customers. Unfortunatel…"
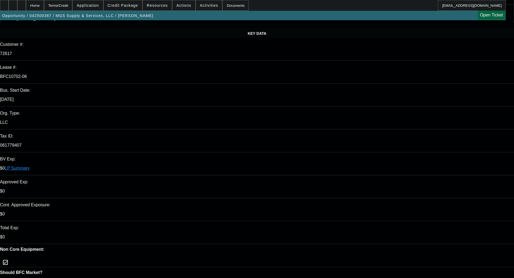
scroll to position [135, 0]
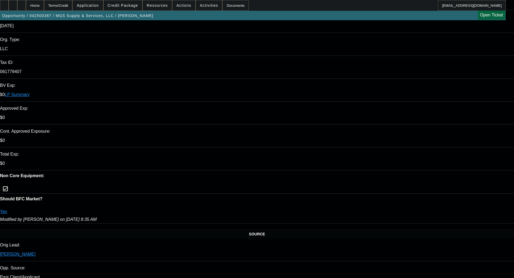
type textarea "DECLINED BY CPEF - "Thank you for the opportunity to work with you and your cus…"
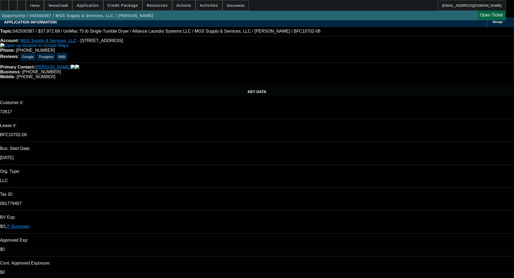
scroll to position [0, 0]
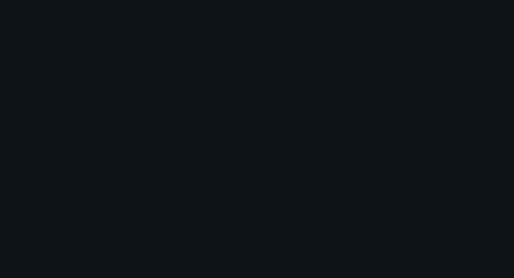
select select "0"
select select "6"
select select "0"
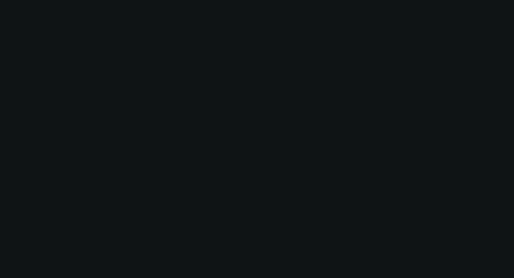
select select "0"
select select "6"
select select "0"
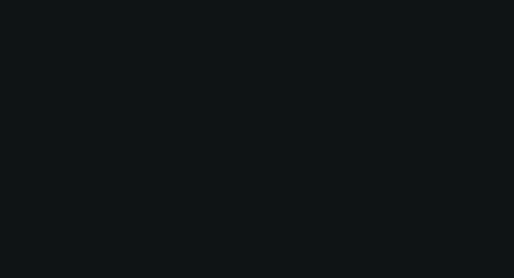
select select "0"
select select "6"
select select "0"
select select "0.1"
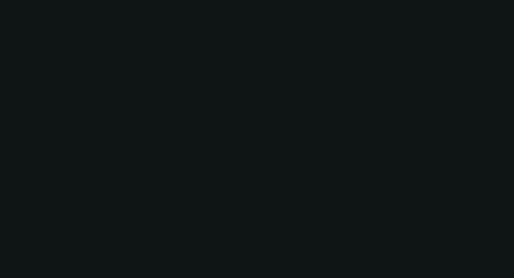
select select "4"
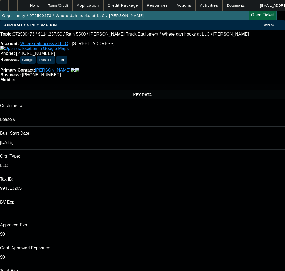
select select "0"
select select "2"
select select "0.1"
select select "4"
select select "0"
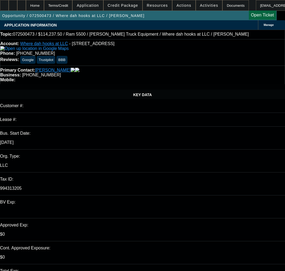
select select "2"
select select "0"
select select "6"
select select "0"
select select "2"
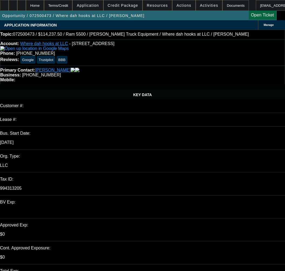
select select "0.1"
select select "4"
select select "0"
select select "2"
select select "0.1"
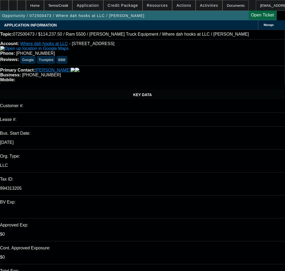
select select "4"
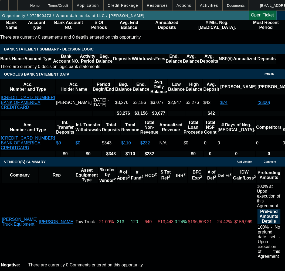
scroll to position [1024, 0]
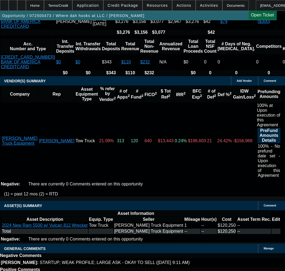
select select "3"
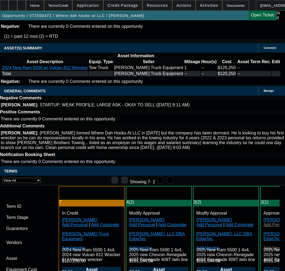
scroll to position [1159, 0]
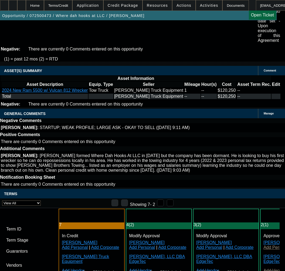
drag, startPoint x: 179, startPoint y: 90, endPoint x: 230, endPoint y: 96, distance: 51.8
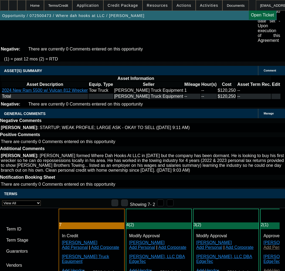
copy span "APPROVED BY NMEF - Vendor Invoice: $165,544.00; Down Payment: $ (8,277.20); Fin…"
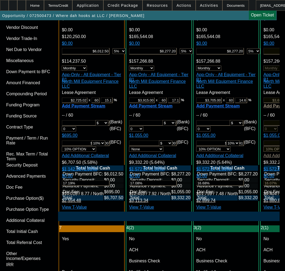
scroll to position [1483, 0]
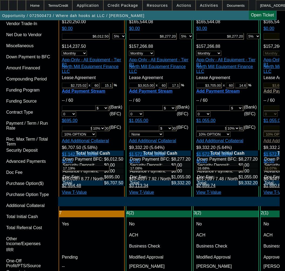
type input "9/5/2025"
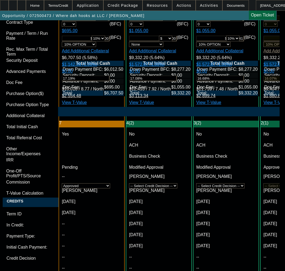
scroll to position [1698, 0]
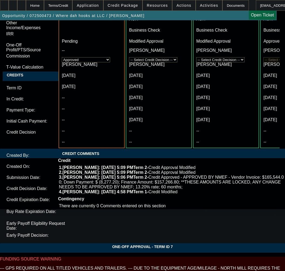
type input "9/5/2025"
paste textarea "APPROVED BY NMEF - Vendor Invoice: $165,544.00; Down Payment: $ (8,277.20); Fin…"
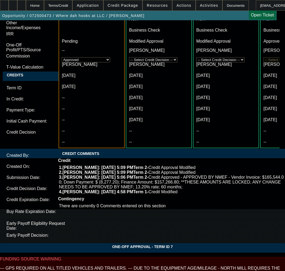
paste textarea "20,250"
paste textarea "6,012.50)"
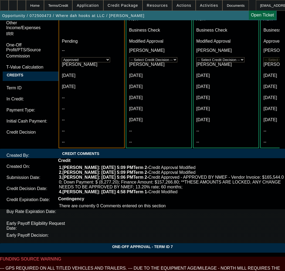
paste textarea "14,237.50*"
type textarea "APPROVED BY NMEF - Vendor Invoice: $120,250.00; Down Payment: $ (6,012.50); Fin…"
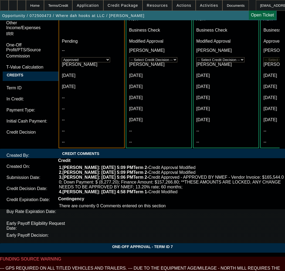
checkbox input "true"
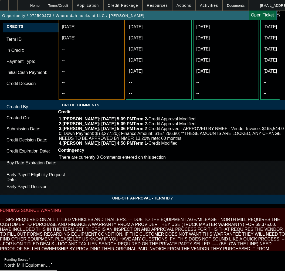
scroll to position [1752, 0]
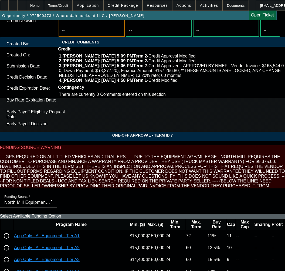
type textarea "APPROVED BY NMEF - Vendor Invoice: $120,250.00; Down Payment: $ (6,012.50); Fin…"
type input "09:43"
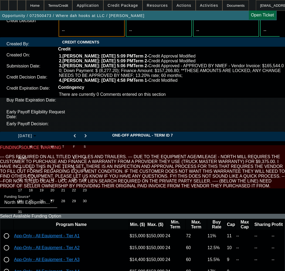
click at [28, 180] on span "11" at bounding box center [31, 179] width 10 height 10
type input "8/11/2025"
type input "09:21"
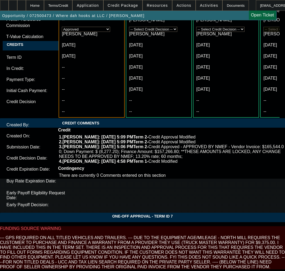
scroll to position [1819, 0]
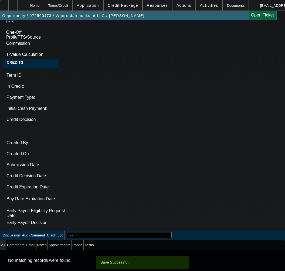
select select "0"
select select "2"
select select "0.1"
select select "4"
select select "0"
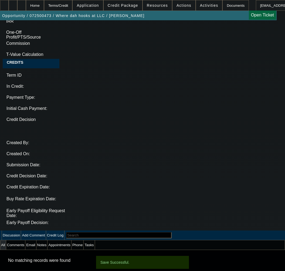
select select "2"
select select "0"
select select "6"
select select "0"
select select "2"
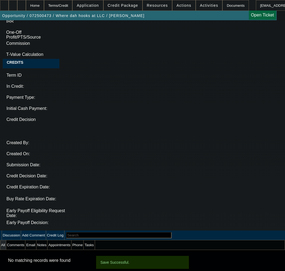
select select "0.1"
select select "4"
select select "0"
select select "2"
select select "0.1"
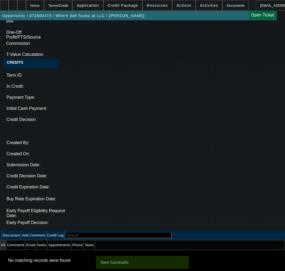
select select "4"
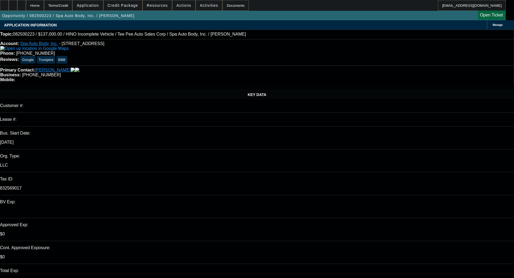
select select "0"
select select "0.1"
select select "4"
select select "0"
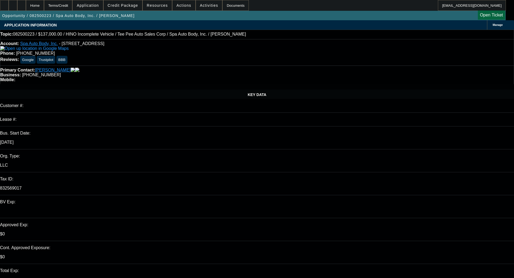
select select "0"
select select "0.1"
select select "4"
select select "0"
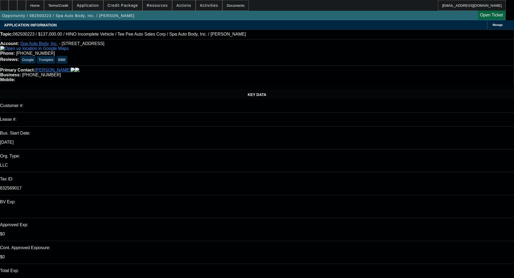
select select "0.1"
select select "4"
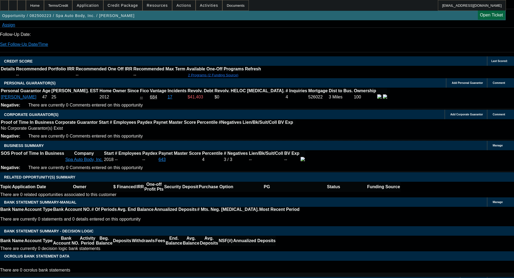
scroll to position [674, 0]
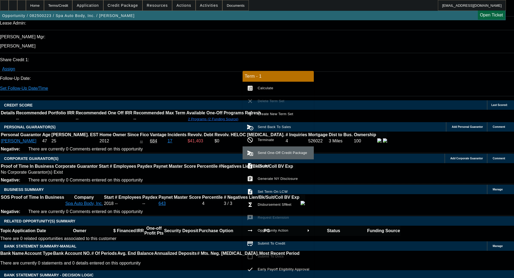
click at [268, 152] on span "Send One-Off Credit Package" at bounding box center [281, 153] width 49 height 4
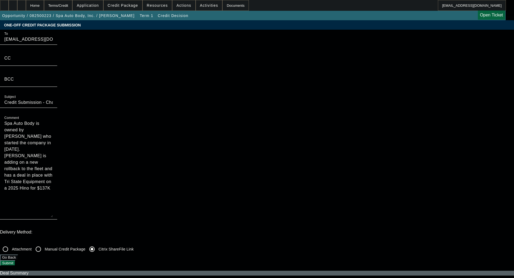
click at [15, 260] on button "Submit" at bounding box center [7, 263] width 15 height 6
click at [44, 5] on div "Home" at bounding box center [35, 5] width 18 height 11
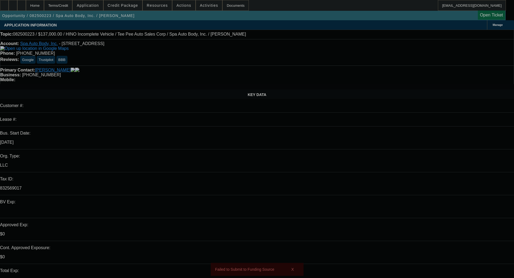
select select "0"
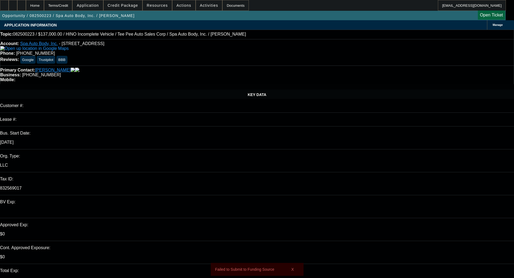
select select "0"
select select "0.1"
select select "4"
select select "0"
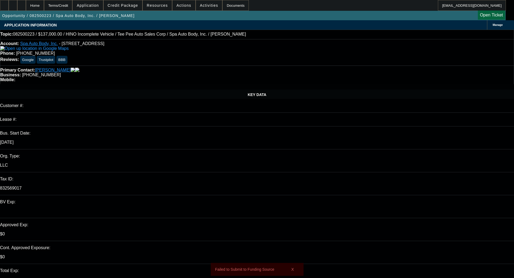
select select "0.1"
select select "4"
select select "0"
select select "0.1"
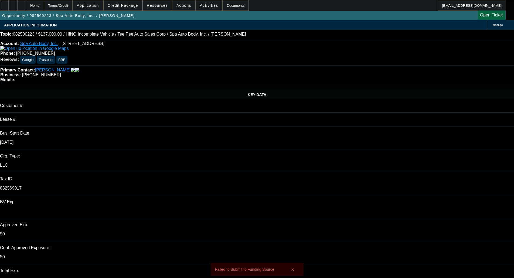
select select "4"
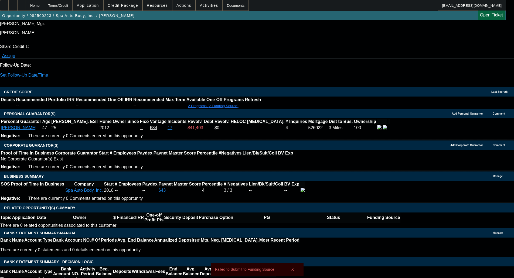
scroll to position [638, 0]
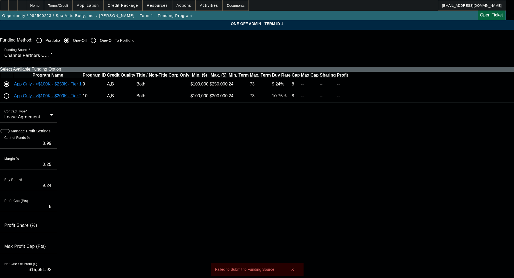
click at [12, 89] on input "radio" at bounding box center [6, 84] width 11 height 11
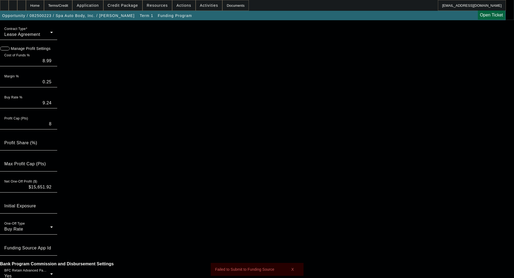
scroll to position [376, 0]
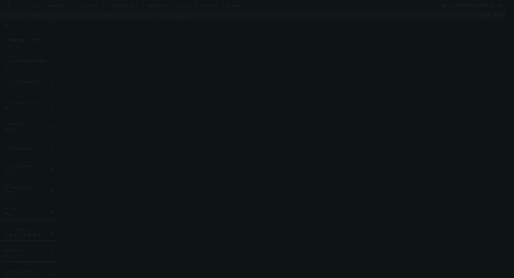
scroll to position [0, 0]
radio input "true"
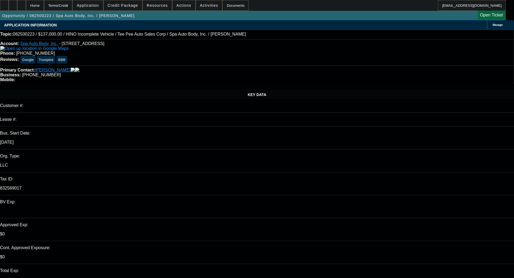
select select "0"
select select "0.1"
select select "4"
select select "0"
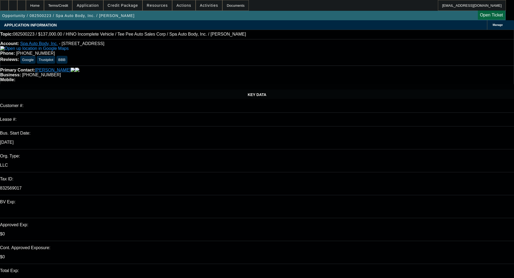
select select "0"
select select "0.1"
select select "4"
select select "0"
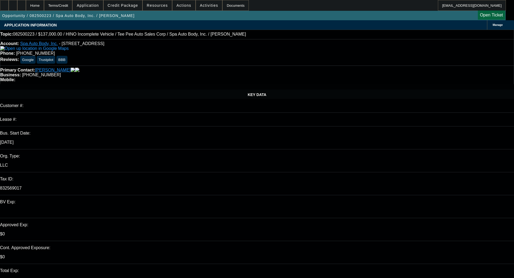
select select "0.1"
select select "4"
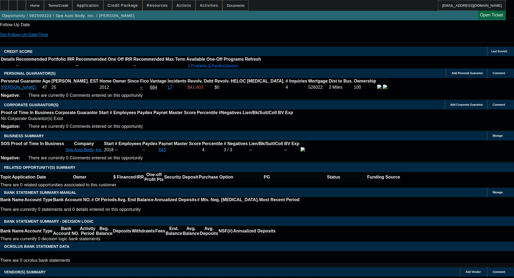
scroll to position [728, 0]
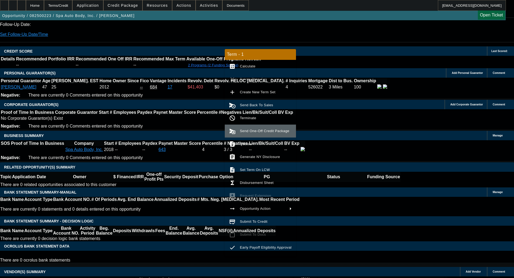
click at [262, 130] on span "Send One-Off Credit Package" at bounding box center [264, 131] width 49 height 4
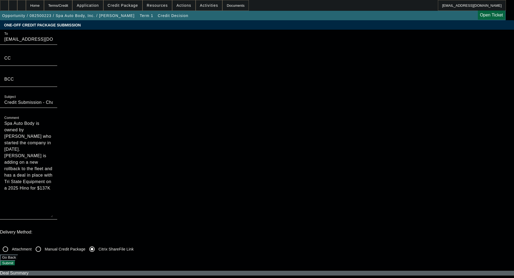
click at [15, 260] on button "Submit" at bounding box center [7, 263] width 15 height 6
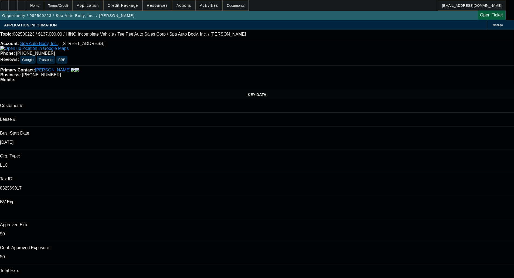
select select "0"
select select "0.1"
select select "4"
select select "0"
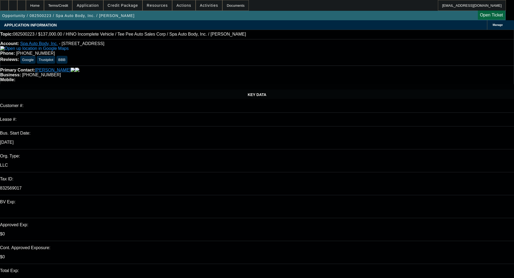
select select "0"
select select "0.1"
select select "4"
select select "0"
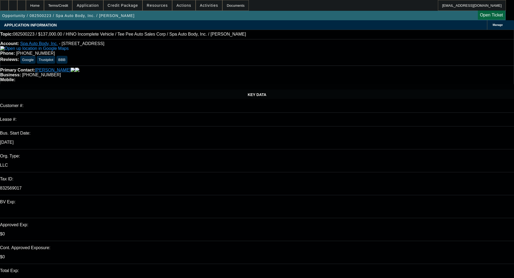
select select "0.1"
select select "4"
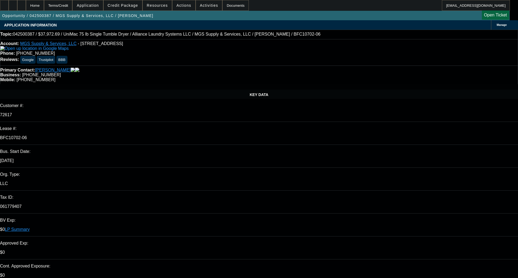
select select "0"
select select "6"
select select "0"
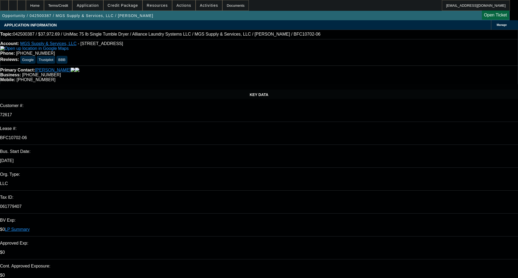
select select "0"
select select "6"
select select "0"
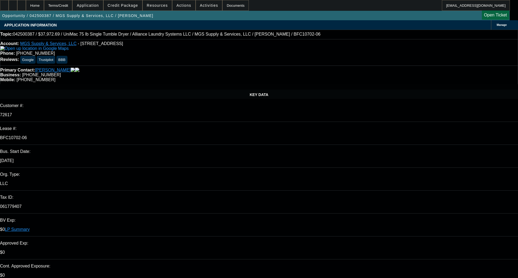
select select "0"
select select "6"
select select "0"
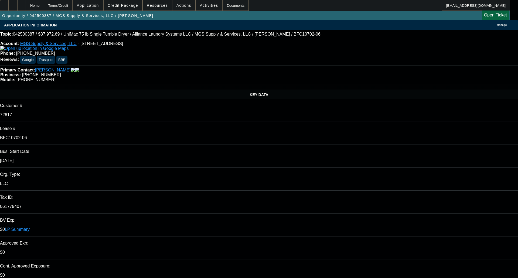
select select "6"
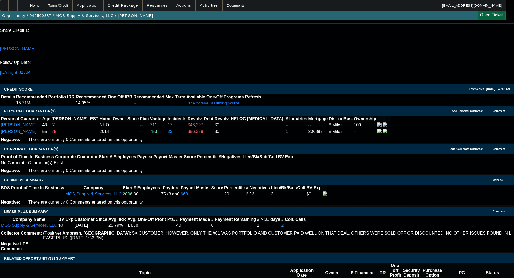
scroll to position [890, 0]
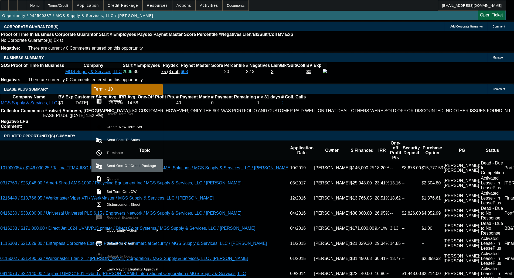
click at [125, 171] on button "send_and_archive Send One-Off Credit Package" at bounding box center [126, 165] width 71 height 13
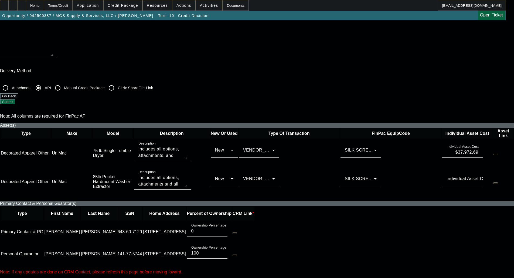
scroll to position [135, 0]
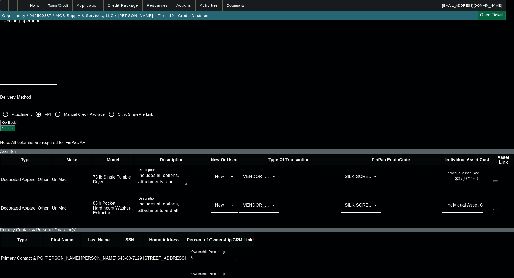
click at [345, 173] on div "SILK SCREENING EQUIPMENT" at bounding box center [359, 176] width 29 height 6
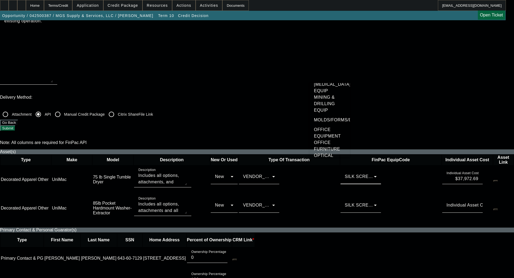
scroll to position [865, 0]
click at [332, 9] on span "LAUNDRY EQUIPMENT" at bounding box center [330, 2] width 32 height 13
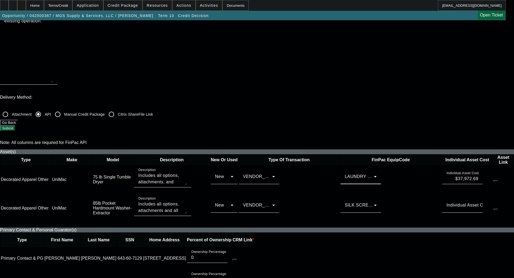
click at [345, 198] on div "SILK SCREENING EQUIPMENT" at bounding box center [361, 205] width 32 height 15
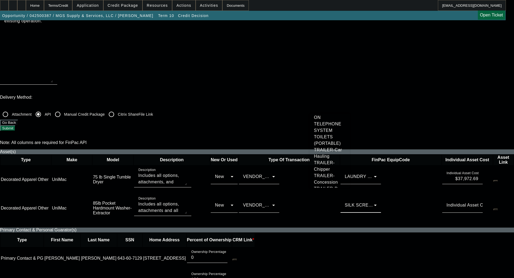
scroll to position [869, 0]
click at [326, 36] on span "LAUNDRY EQUIPMENT" at bounding box center [330, 29] width 32 height 13
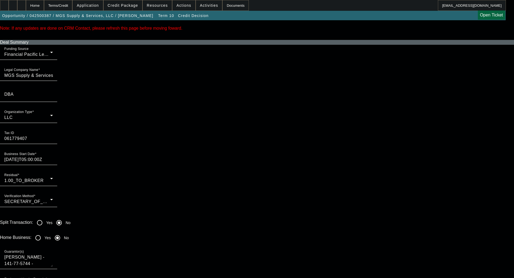
scroll to position [485, 0]
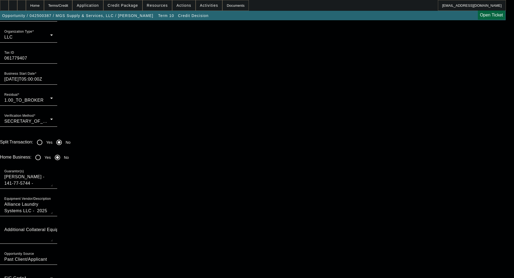
click at [50, 277] on span at bounding box center [27, 280] width 46 height 6
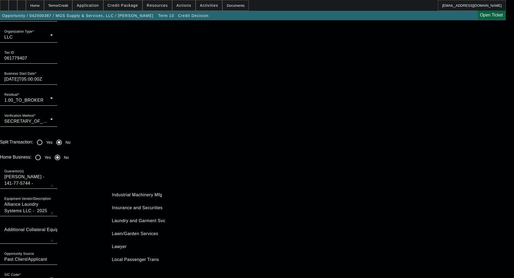
click at [165, 219] on span "Laundry and Garment Svc" at bounding box center [138, 221] width 53 height 6
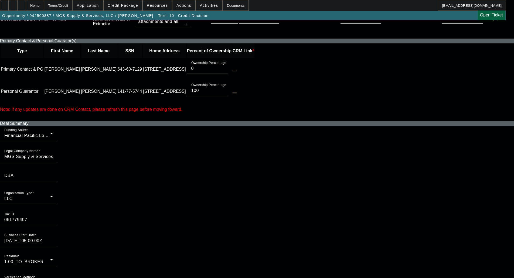
scroll to position [323, 0]
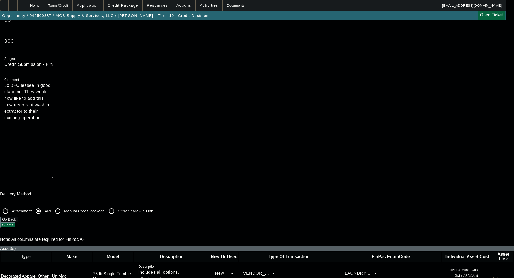
scroll to position [0, 0]
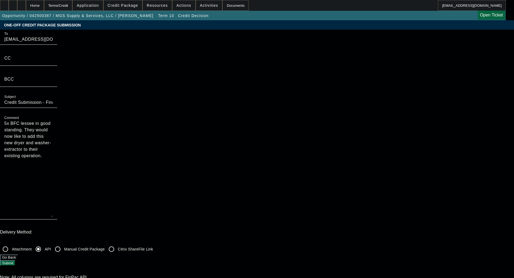
click at [15, 260] on button "Submit" at bounding box center [7, 263] width 15 height 6
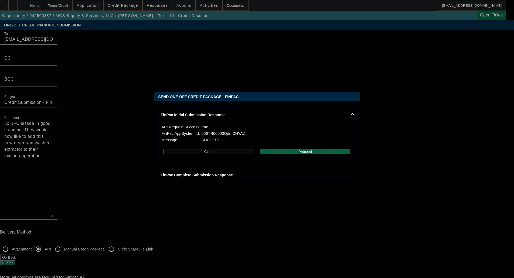
click at [315, 154] on button "Proceed" at bounding box center [305, 152] width 91 height 6
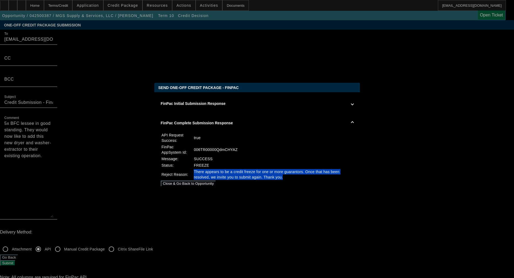
drag, startPoint x: 198, startPoint y: 168, endPoint x: 314, endPoint y: 175, distance: 116.4
click at [314, 175] on td "There appears to be a credit freeze for one or more guarantors. Once that has b…" at bounding box center [272, 174] width 159 height 11
copy td "There appears to be a credit freeze for one or more guarantors. Once that has b…"
click at [315, 175] on td "There appears to be a credit freeze for one or more guarantors. Once that has b…" at bounding box center [272, 174] width 159 height 11
click at [216, 185] on button "Close & Go Back to Opportunity" at bounding box center [188, 184] width 55 height 6
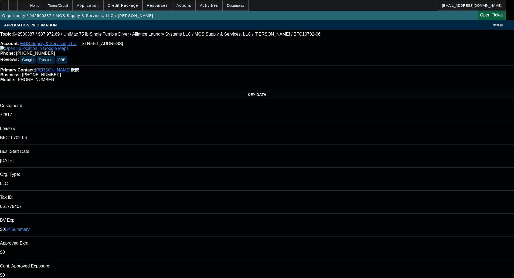
select select "0"
select select "6"
select select "0"
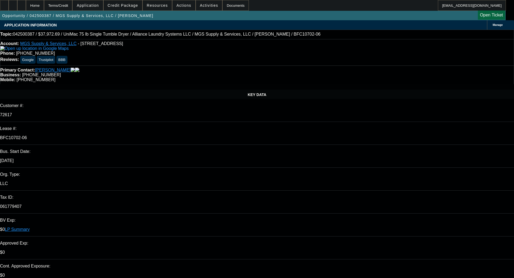
select select "0"
select select "6"
select select "0"
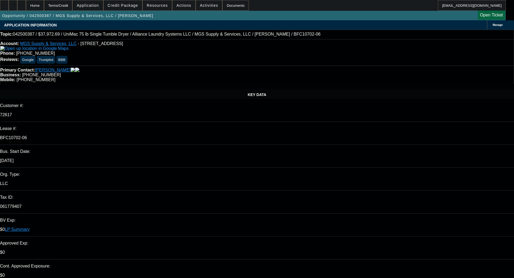
select select "0"
select select "6"
select select "0"
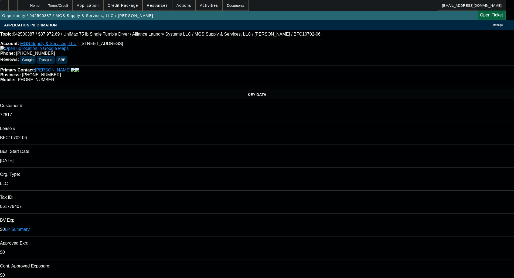
select select "6"
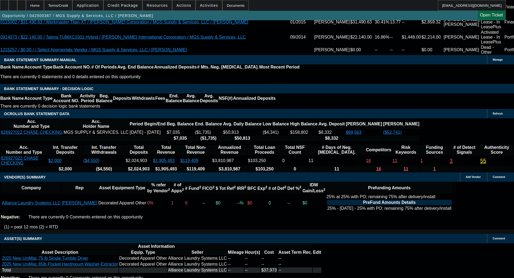
scroll to position [1151, 0]
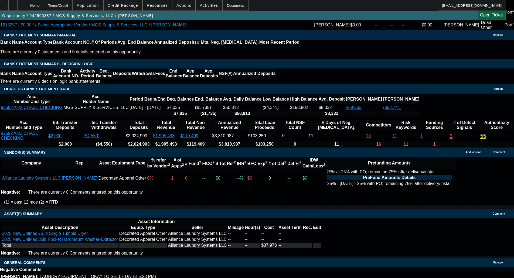
select select "6"
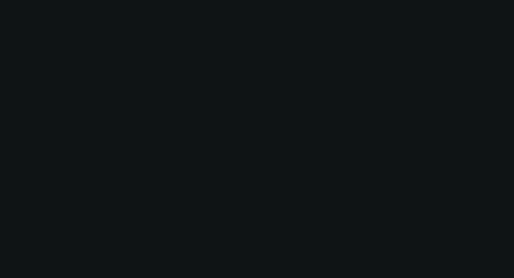
scroll to position [0, 0]
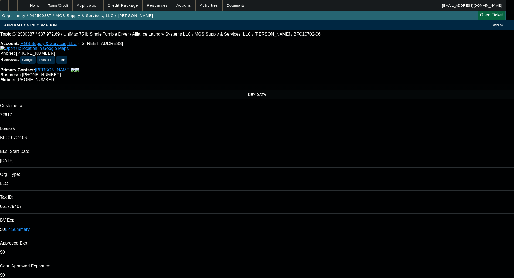
type input "10:03"
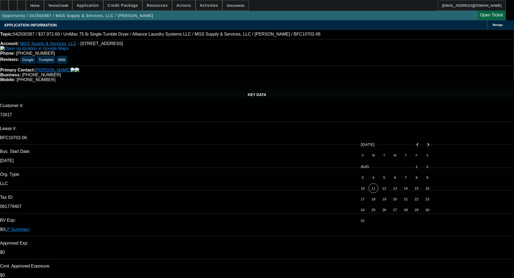
drag, startPoint x: 371, startPoint y: 189, endPoint x: 383, endPoint y: 151, distance: 39.4
click at [371, 190] on span "11" at bounding box center [373, 188] width 10 height 10
type input "8/11/2025"
paste textarea "There appears to be a credit freeze for one or more guarantors. Once that has b…"
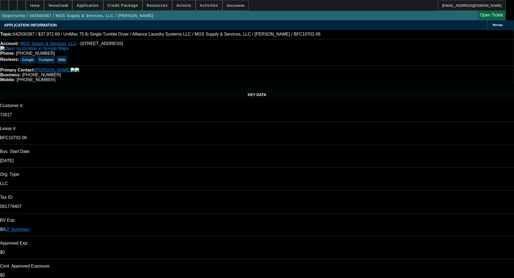
type textarea "PER FINPAC - "There appears to be a credit freeze for one or more guarantors. O…"
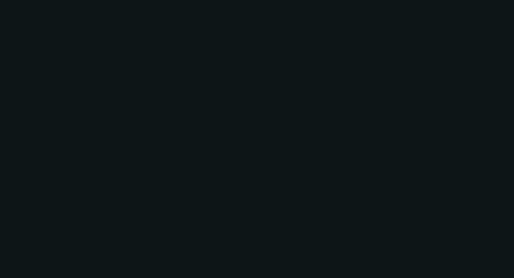
select select "0"
select select "6"
select select "0"
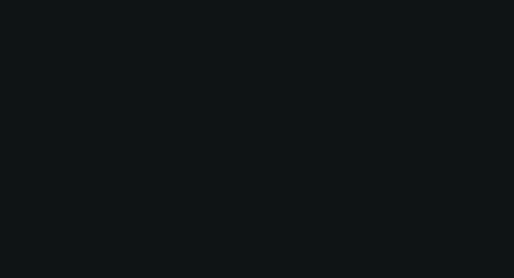
select select "0"
select select "6"
select select "0"
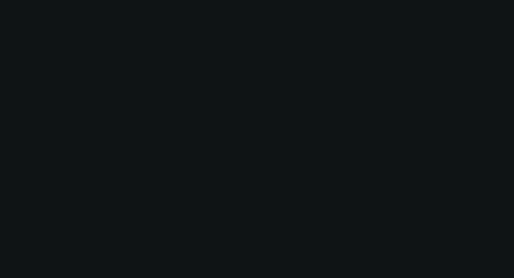
select select "0"
select select "6"
select select "0"
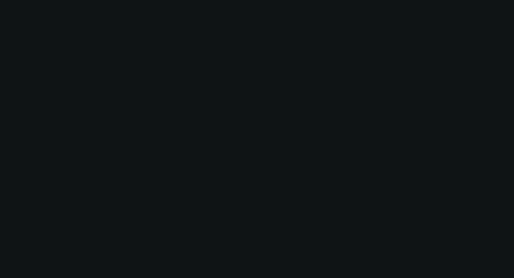
select select "6"
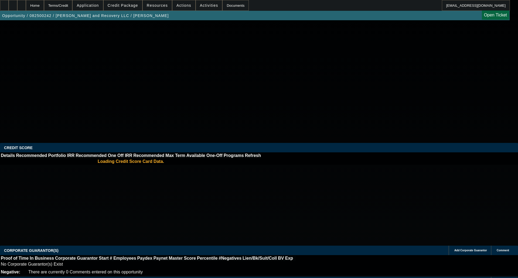
select select "0"
select select "0.1"
select select "4"
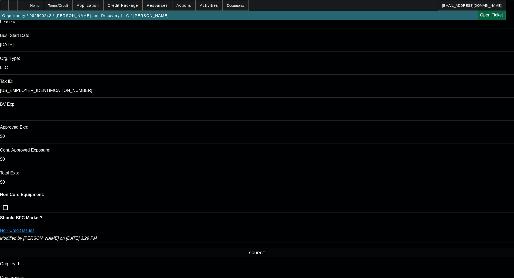
scroll to position [108, 0]
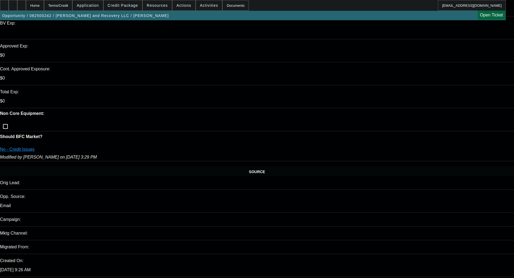
scroll to position [189, 0]
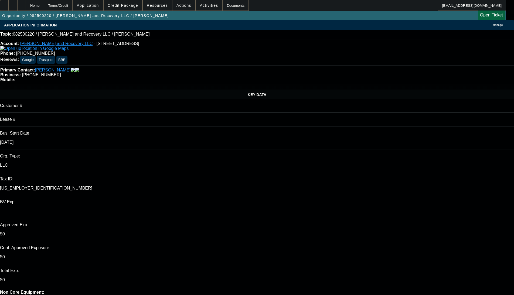
select select "0"
select select "2"
select select "0.1"
select select "4"
